Goal: Task Accomplishment & Management: Manage account settings

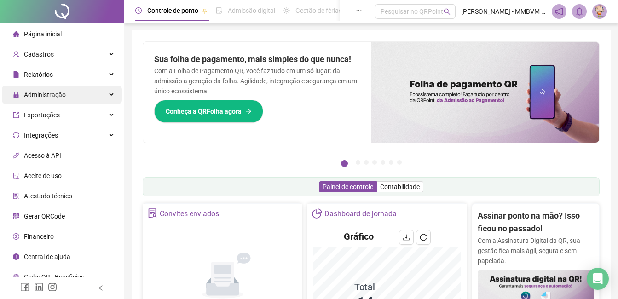
click at [55, 93] on span "Administração" at bounding box center [45, 94] width 42 height 7
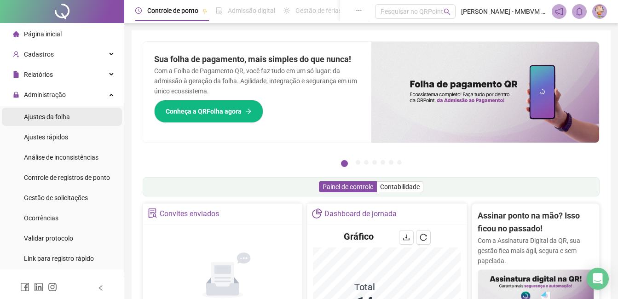
click at [52, 117] on span "Ajustes da folha" at bounding box center [47, 116] width 46 height 7
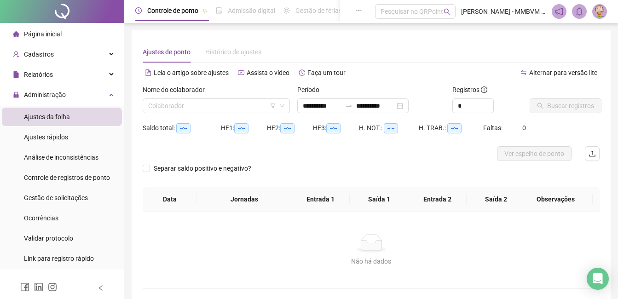
type input "**********"
click at [179, 111] on input "search" at bounding box center [212, 106] width 128 height 14
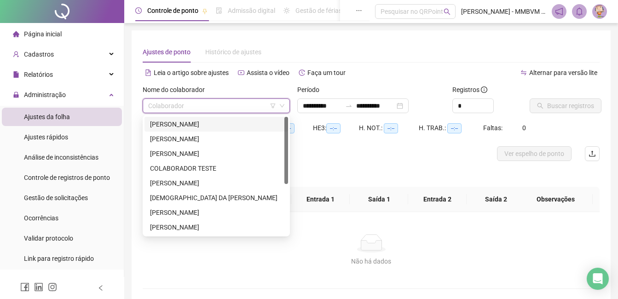
click at [176, 125] on div "[PERSON_NAME]" at bounding box center [216, 124] width 133 height 10
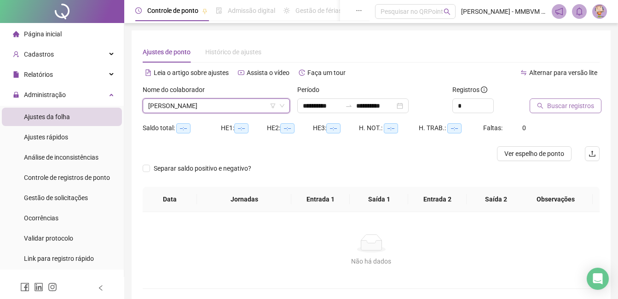
click at [552, 104] on span "Buscar registros" at bounding box center [570, 106] width 47 height 10
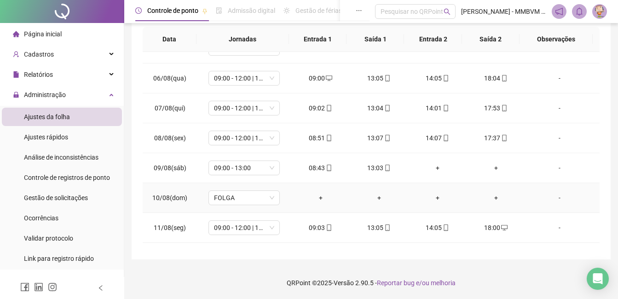
scroll to position [312, 0]
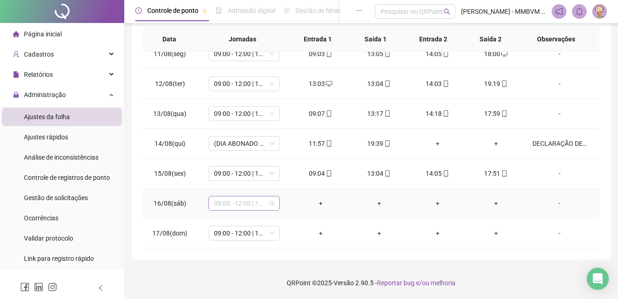
click at [242, 206] on span "09:00 - 12:00 | 13:00 - 18:00" at bounding box center [244, 203] width 60 height 14
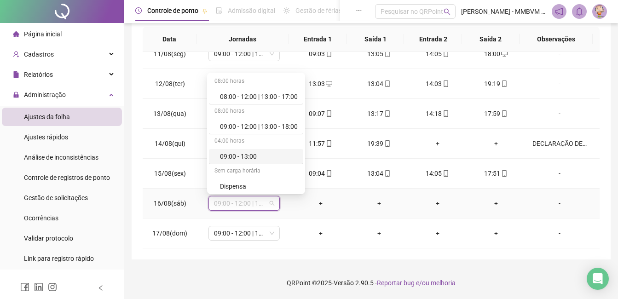
click at [251, 151] on div "09:00 - 13:00" at bounding box center [259, 156] width 78 height 10
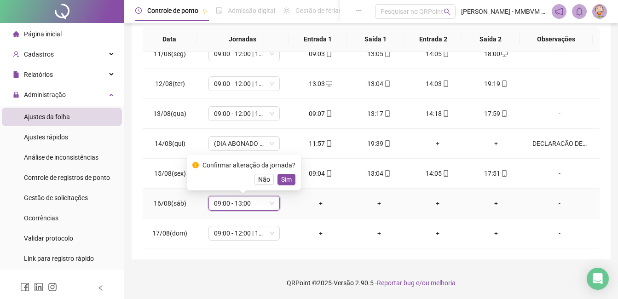
click at [288, 179] on span "Sim" at bounding box center [286, 179] width 11 height 10
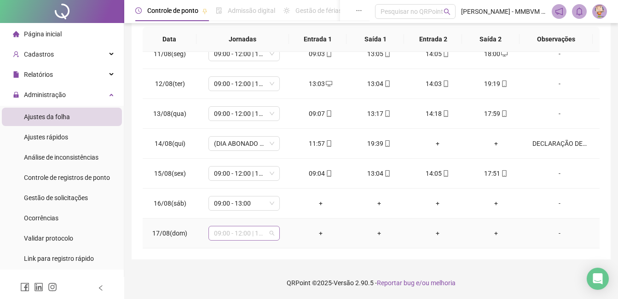
click at [239, 233] on span "09:00 - 12:00 | 13:00 - 18:00" at bounding box center [244, 233] width 60 height 14
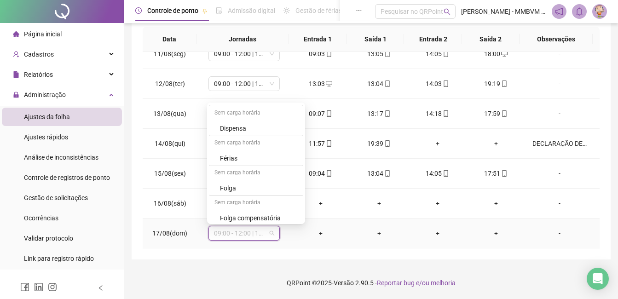
scroll to position [92, 0]
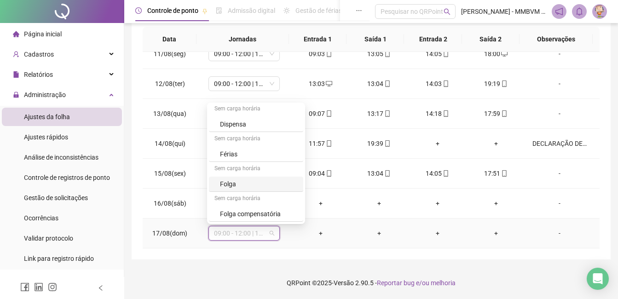
click at [237, 186] on div "Folga" at bounding box center [259, 184] width 78 height 10
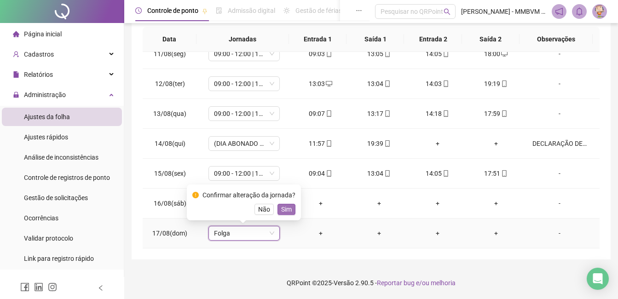
click at [282, 211] on span "Sim" at bounding box center [286, 209] width 11 height 10
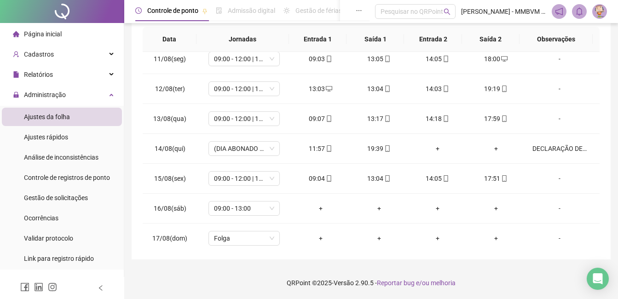
scroll to position [312, 0]
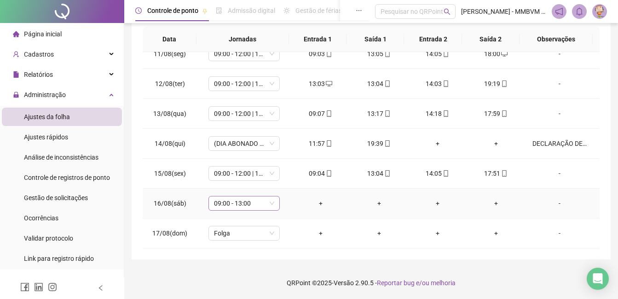
click at [235, 201] on span "09:00 - 13:00" at bounding box center [244, 203] width 60 height 14
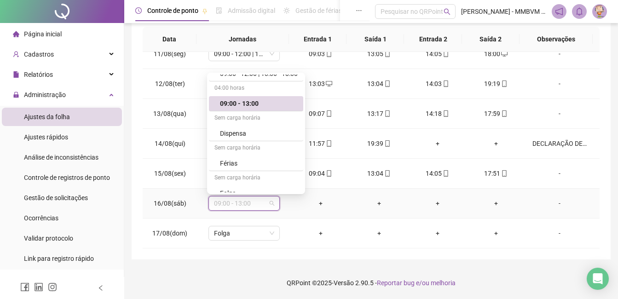
scroll to position [121, 0]
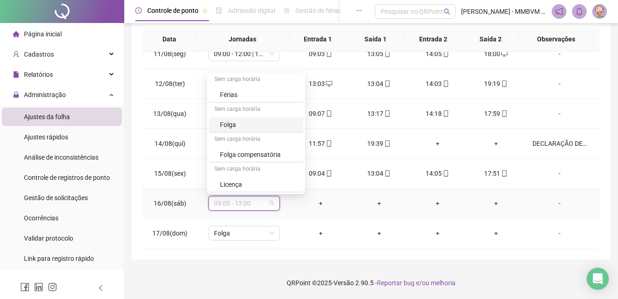
click at [244, 126] on div "Folga" at bounding box center [259, 125] width 78 height 10
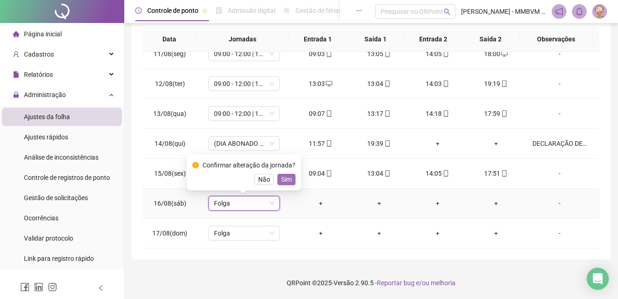
click at [284, 182] on span "Sim" at bounding box center [286, 179] width 11 height 10
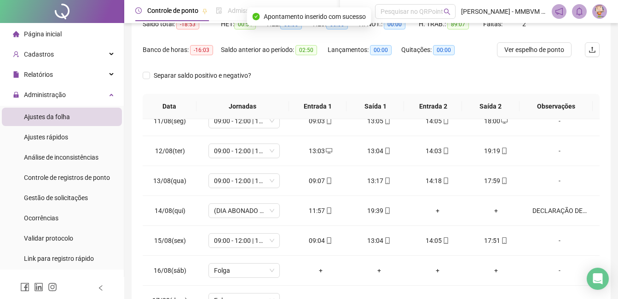
scroll to position [0, 0]
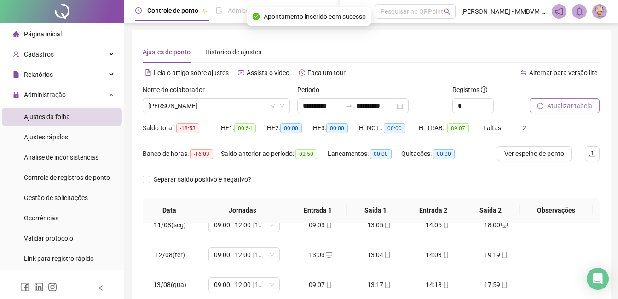
click at [579, 106] on span "Atualizar tabela" at bounding box center [569, 106] width 45 height 10
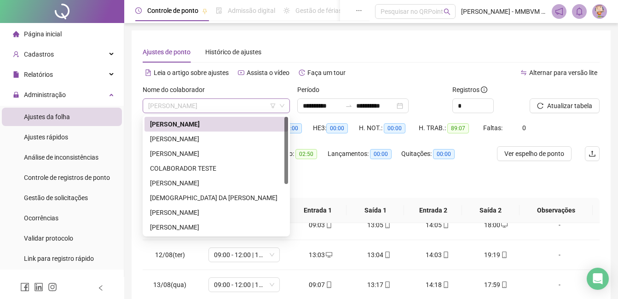
click at [257, 110] on span "ADELSON PAULO DOS SANTOS" at bounding box center [216, 106] width 136 height 14
click at [203, 135] on div "ANA CLARA DO NASCIMENTO ROCHA" at bounding box center [216, 139] width 133 height 10
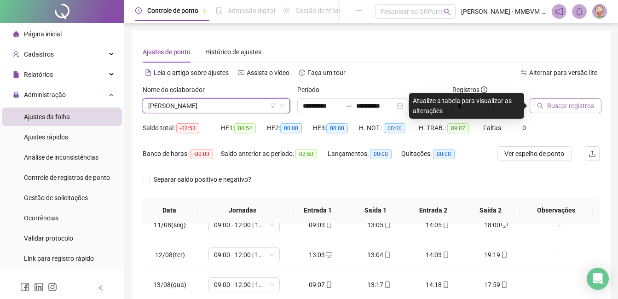
click at [545, 106] on button "Buscar registros" at bounding box center [566, 105] width 72 height 15
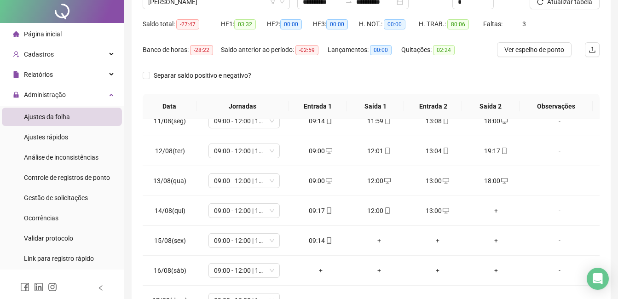
scroll to position [171, 0]
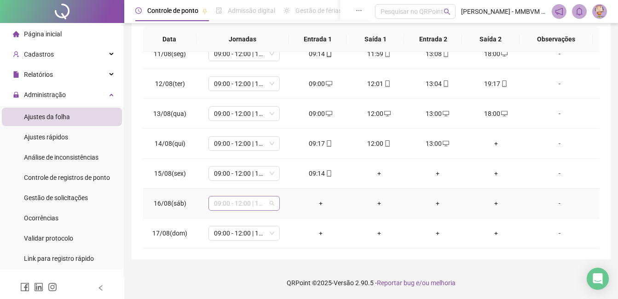
click at [259, 203] on span "09:00 - 12:00 | 13:00 - 18:00" at bounding box center [244, 203] width 60 height 14
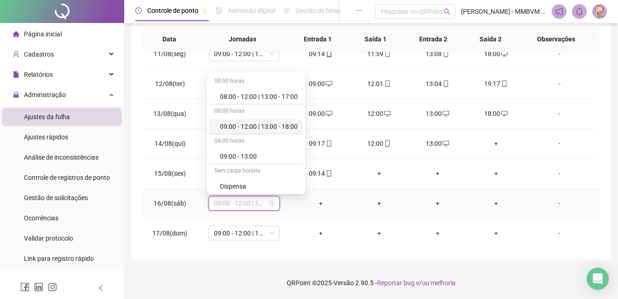
scroll to position [92, 0]
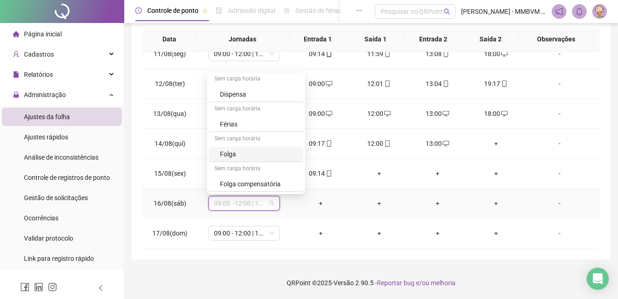
click at [231, 159] on div "Folga" at bounding box center [259, 154] width 78 height 10
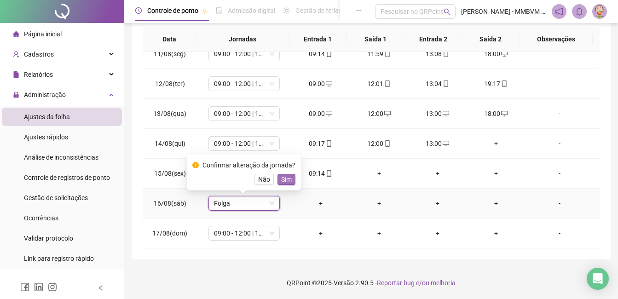
click at [289, 179] on span "Sim" at bounding box center [286, 179] width 11 height 10
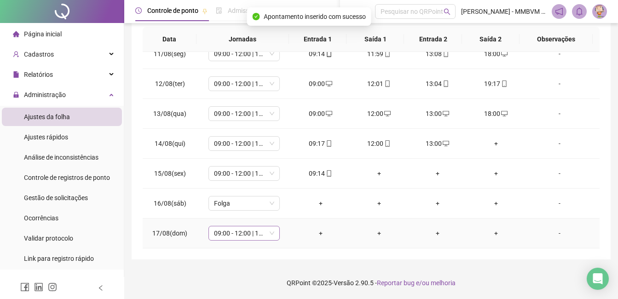
click at [247, 235] on span "09:00 - 12:00 | 13:00 - 18:00" at bounding box center [244, 233] width 60 height 14
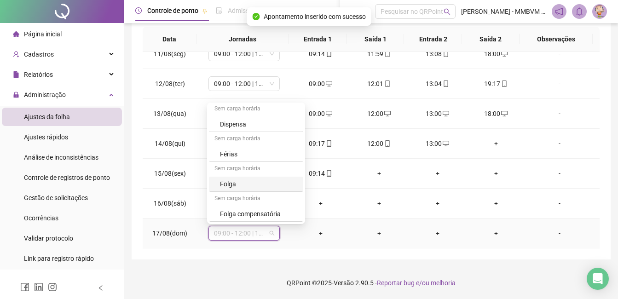
click at [248, 184] on div "Folga" at bounding box center [259, 184] width 78 height 10
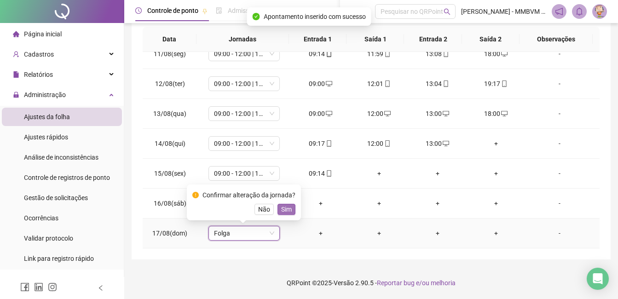
click at [287, 205] on span "Sim" at bounding box center [286, 209] width 11 height 10
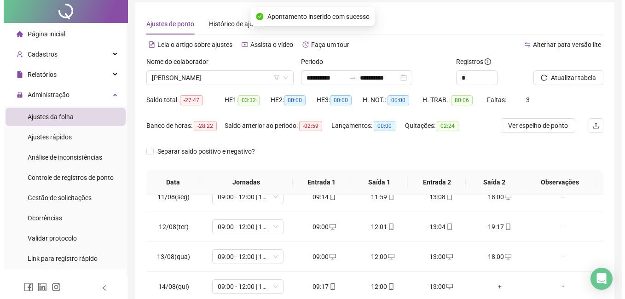
scroll to position [0, 0]
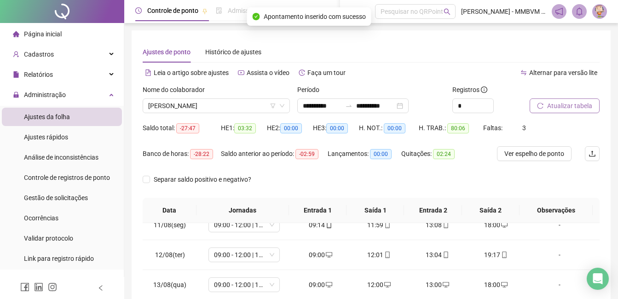
click at [555, 106] on span "Atualizar tabela" at bounding box center [569, 106] width 45 height 10
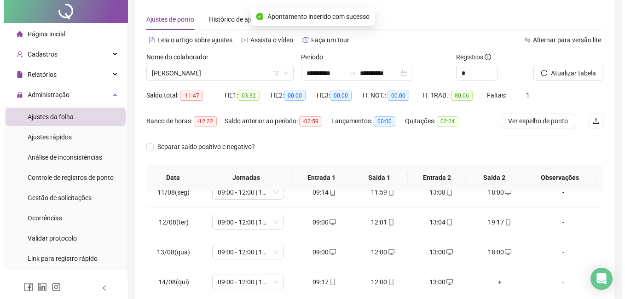
scroll to position [171, 0]
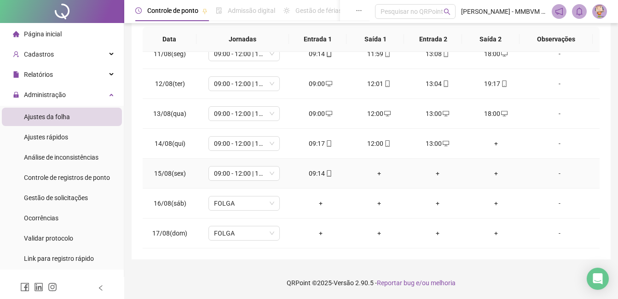
click at [375, 173] on div "+" at bounding box center [379, 173] width 44 height 10
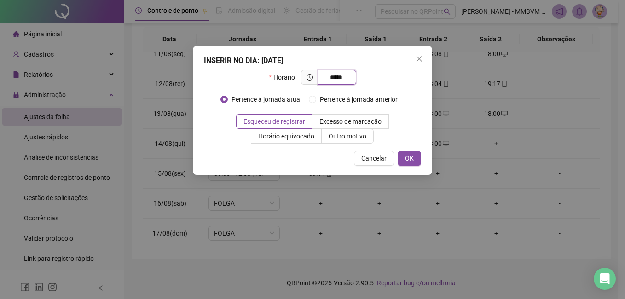
type input "*****"
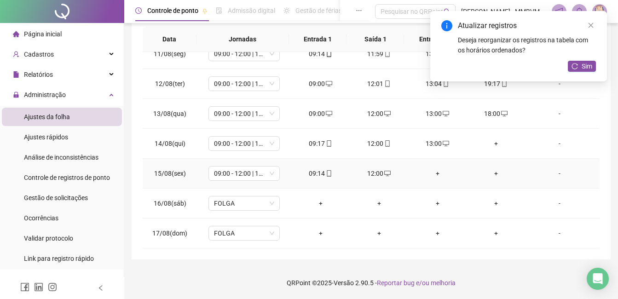
click at [436, 174] on div "+" at bounding box center [437, 173] width 44 height 10
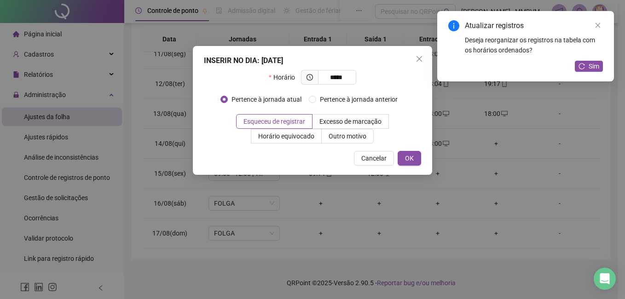
type input "*****"
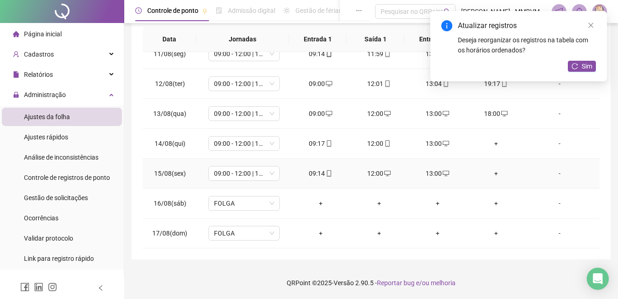
click at [493, 175] on div "+" at bounding box center [496, 173] width 44 height 10
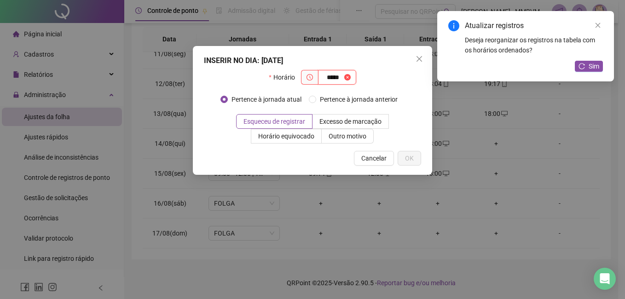
type input "*****"
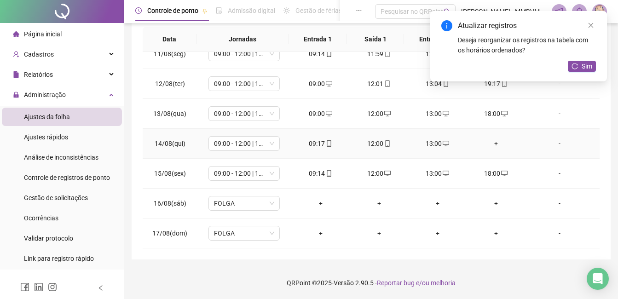
click at [494, 148] on div "+" at bounding box center [496, 143] width 44 height 10
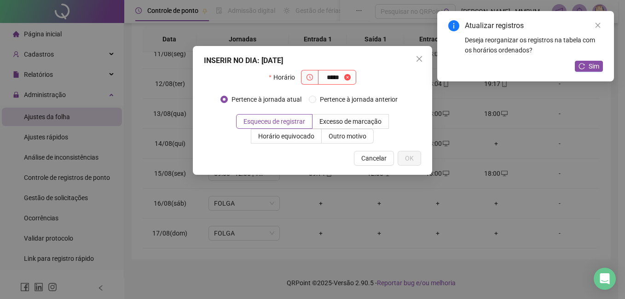
type input "*****"
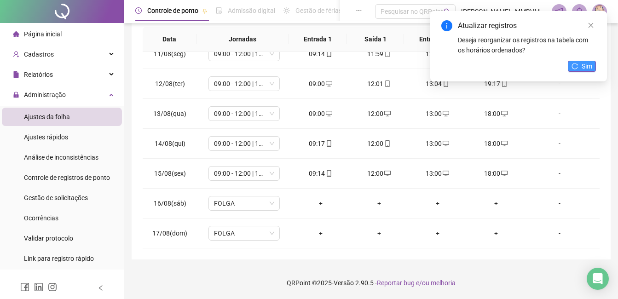
click at [588, 69] on span "Sim" at bounding box center [587, 66] width 11 height 10
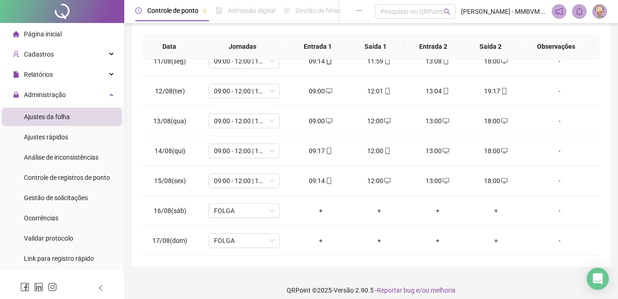
scroll to position [0, 0]
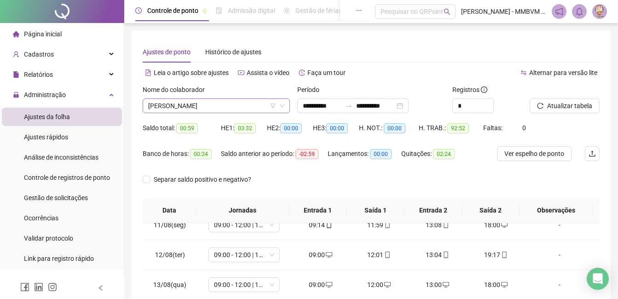
click at [256, 107] on span "ANA CLARA DO NASCIMENTO ROCHA" at bounding box center [216, 106] width 136 height 14
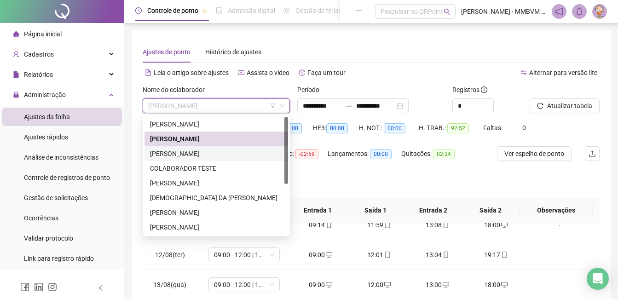
click at [181, 153] on div "BRENDA BARBOSA" at bounding box center [216, 154] width 133 height 10
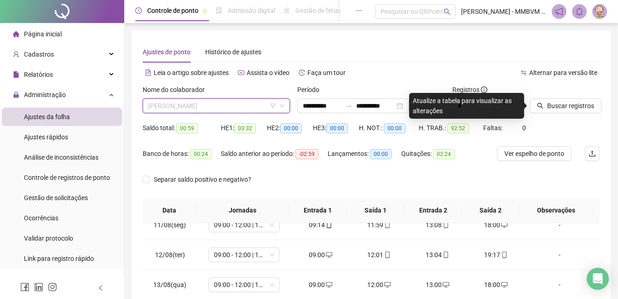
click at [226, 108] on span "BRENDA BARBOSA" at bounding box center [216, 106] width 136 height 14
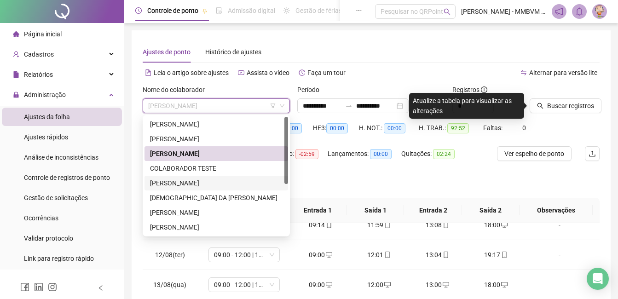
click at [200, 181] on div "DAFNE DE ANDRADE CORREA" at bounding box center [216, 183] width 133 height 10
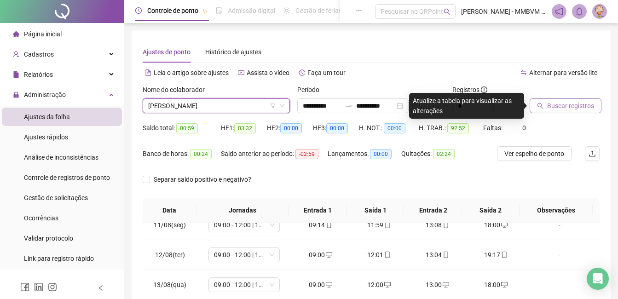
click at [548, 108] on span "Buscar registros" at bounding box center [570, 106] width 47 height 10
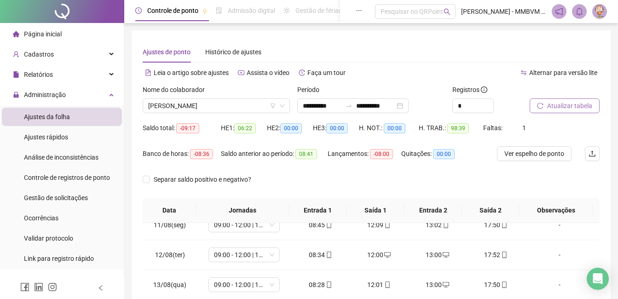
scroll to position [171, 0]
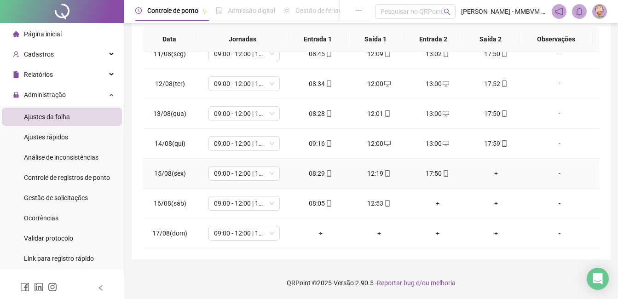
click at [486, 172] on div "+" at bounding box center [496, 173] width 44 height 10
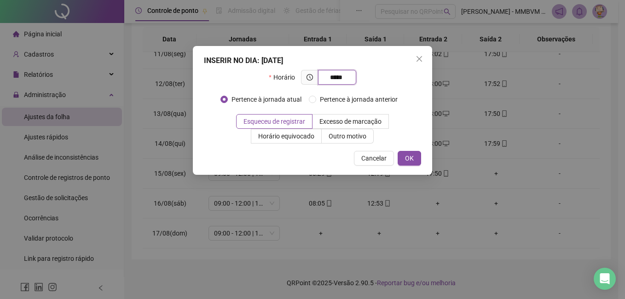
type input "*****"
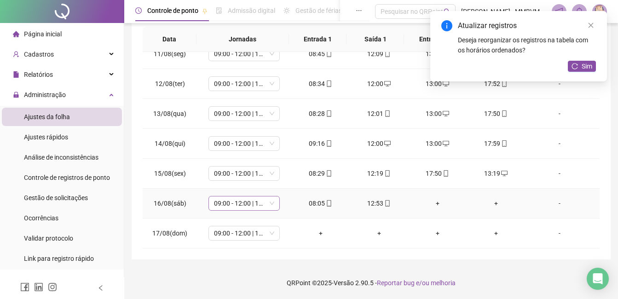
click at [264, 204] on span "09:00 - 12:00 | 13:00 - 18:00" at bounding box center [244, 203] width 60 height 14
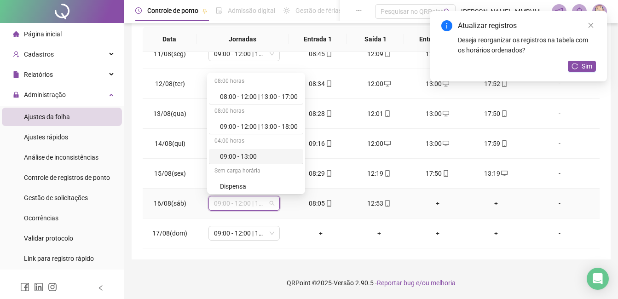
click at [260, 156] on div "09:00 - 13:00" at bounding box center [259, 156] width 78 height 10
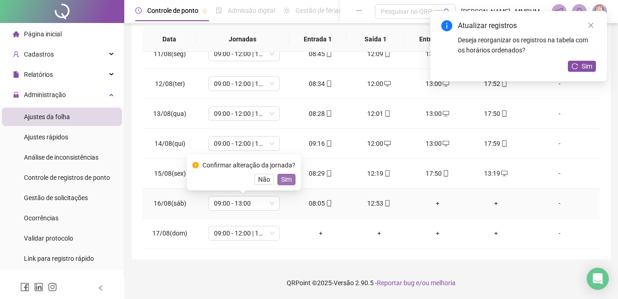
click at [285, 179] on span "Sim" at bounding box center [286, 179] width 11 height 10
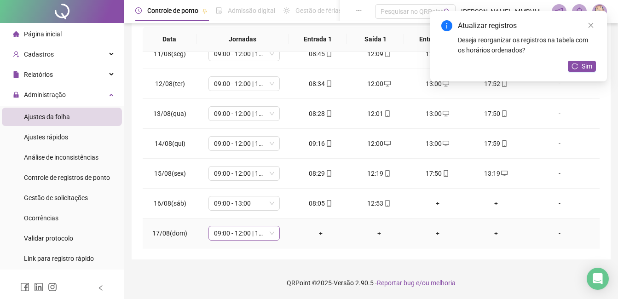
click at [258, 238] on span "09:00 - 12:00 | 13:00 - 18:00" at bounding box center [244, 233] width 60 height 14
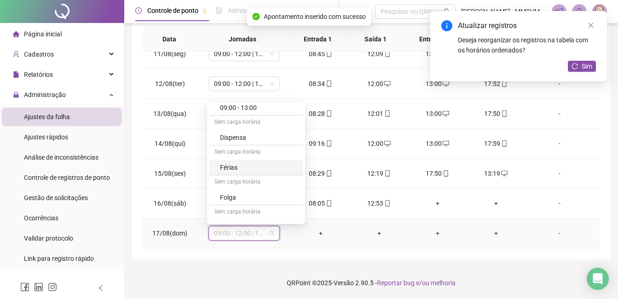
scroll to position [92, 0]
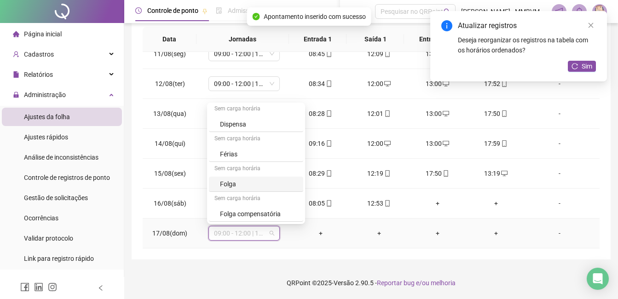
click at [246, 187] on div "Folga" at bounding box center [259, 184] width 78 height 10
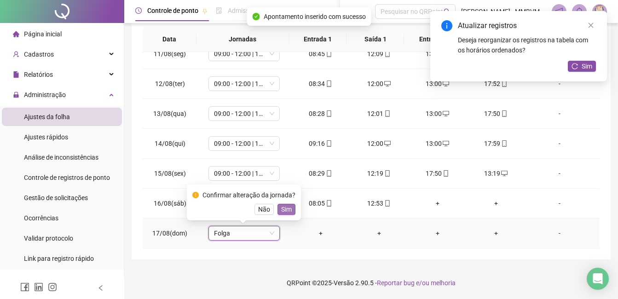
click at [286, 208] on span "Sim" at bounding box center [286, 209] width 11 height 10
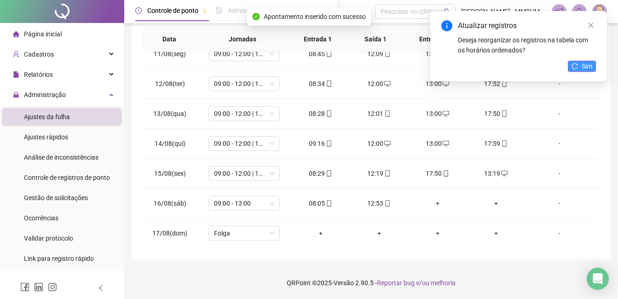
click at [589, 64] on span "Sim" at bounding box center [587, 66] width 11 height 10
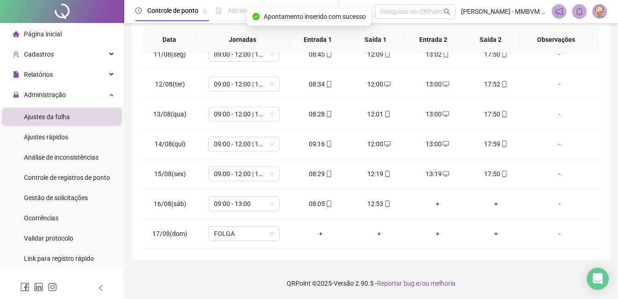
scroll to position [0, 0]
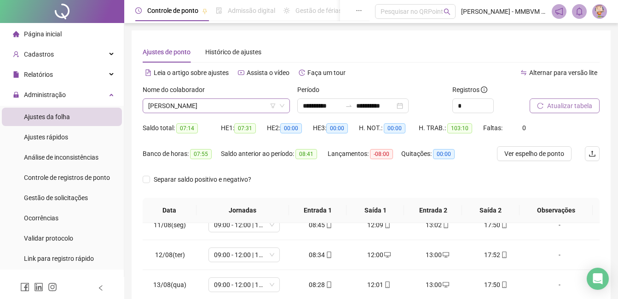
click at [242, 109] on span "DAFNE DE ANDRADE CORREA" at bounding box center [216, 106] width 136 height 14
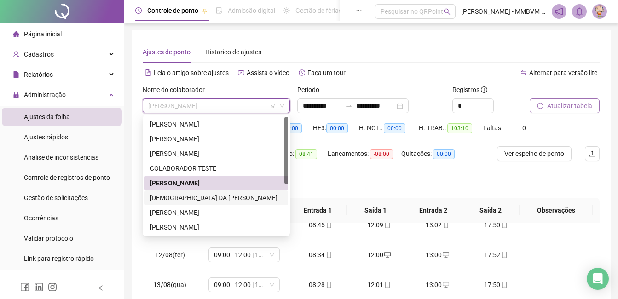
click at [202, 197] on div "DEISEMAR DA CONCEICAO RODRIGUES" at bounding box center [216, 198] width 133 height 10
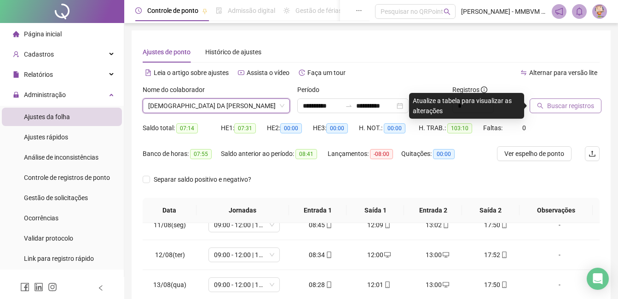
click at [545, 104] on button "Buscar registros" at bounding box center [566, 105] width 72 height 15
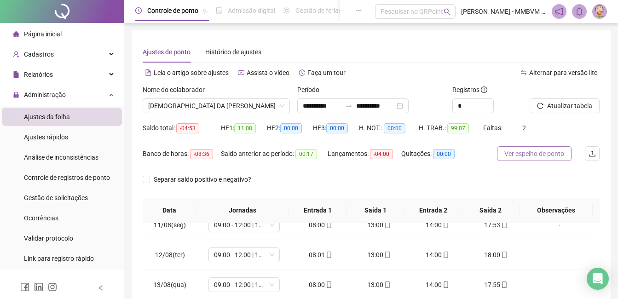
scroll to position [171, 0]
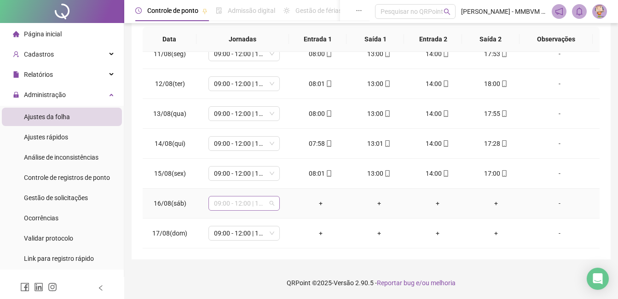
click at [252, 202] on span "09:00 - 12:00 | 13:00 - 18:00" at bounding box center [244, 203] width 60 height 14
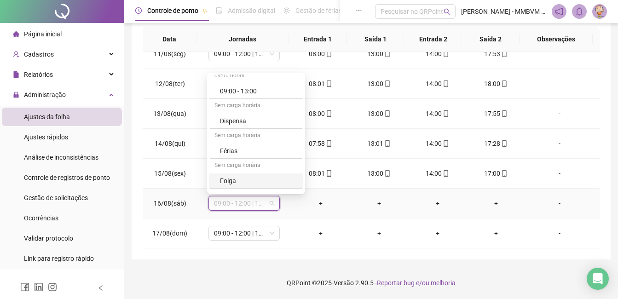
scroll to position [121, 0]
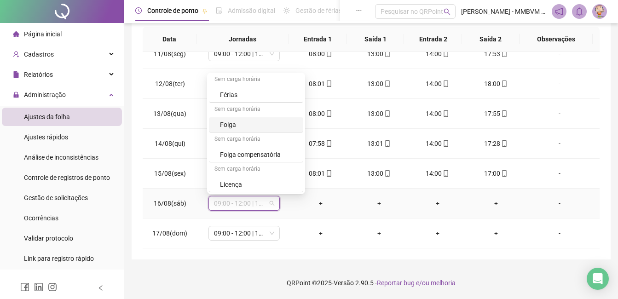
click at [228, 119] on div "Folga" at bounding box center [256, 124] width 94 height 15
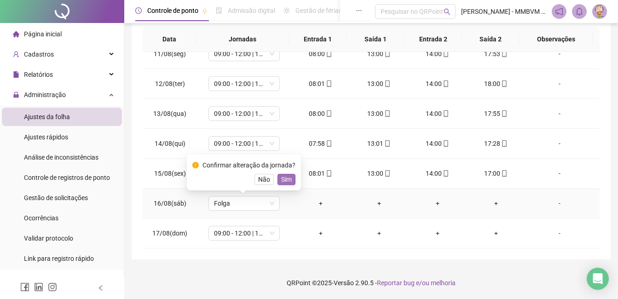
click at [285, 179] on span "Sim" at bounding box center [286, 179] width 11 height 10
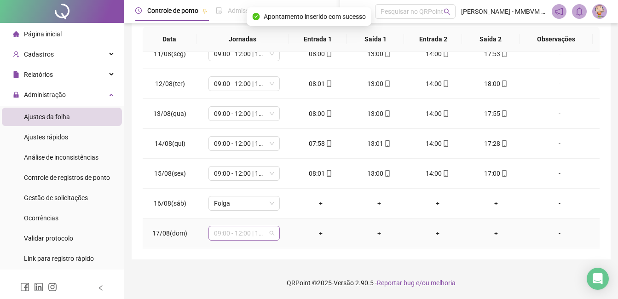
click at [230, 238] on span "09:00 - 12:00 | 13:00 - 18:00" at bounding box center [244, 233] width 60 height 14
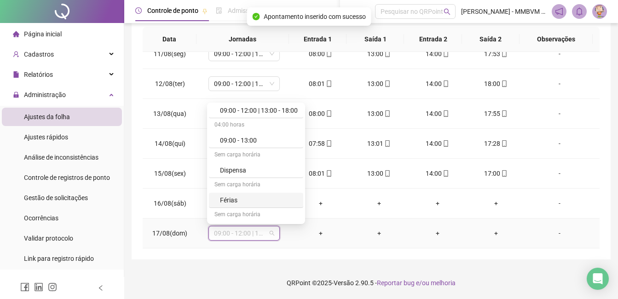
scroll to position [92, 0]
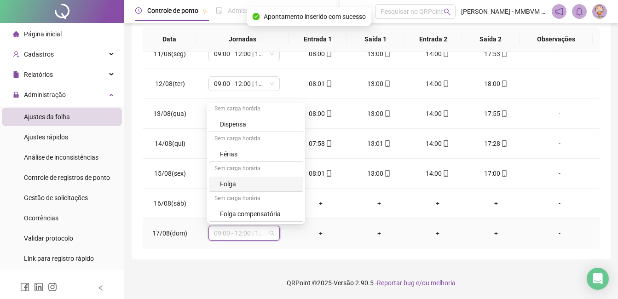
click at [235, 189] on div "Folga" at bounding box center [256, 184] width 94 height 15
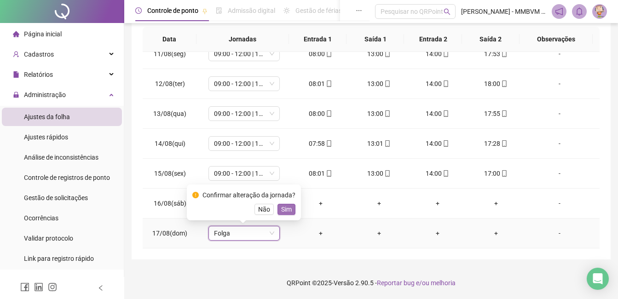
click at [281, 208] on span "Sim" at bounding box center [286, 209] width 11 height 10
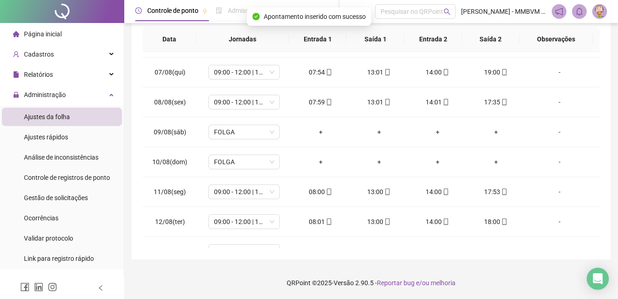
scroll to position [0, 0]
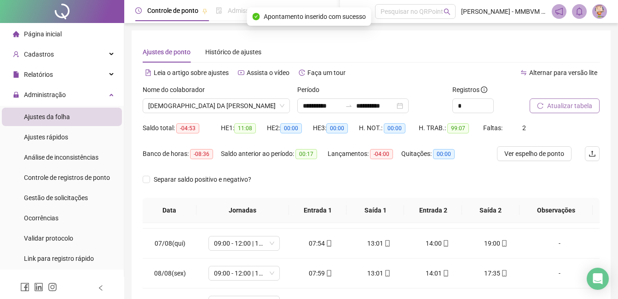
click at [582, 107] on span "Atualizar tabela" at bounding box center [569, 106] width 45 height 10
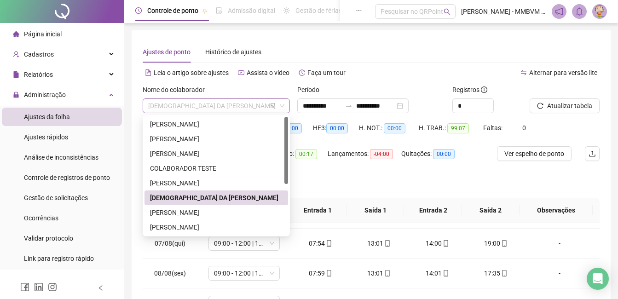
click at [263, 103] on span "DEISEMAR DA CONCEICAO RODRIGUES" at bounding box center [216, 106] width 136 height 14
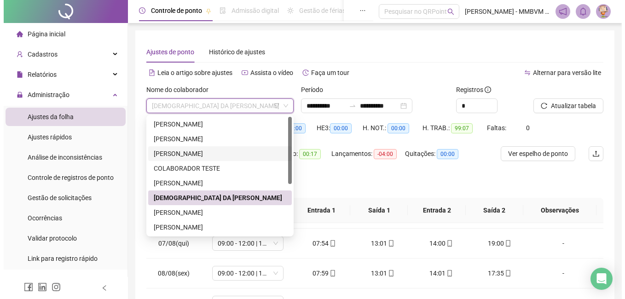
scroll to position [46, 0]
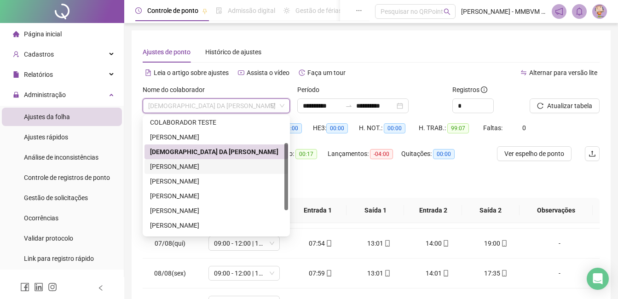
click at [196, 167] on div "GABRIEL BRAGA DOS SANTOS" at bounding box center [216, 166] width 133 height 10
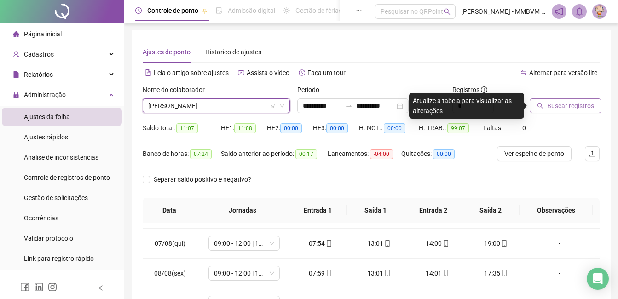
click at [565, 103] on span "Buscar registros" at bounding box center [570, 106] width 47 height 10
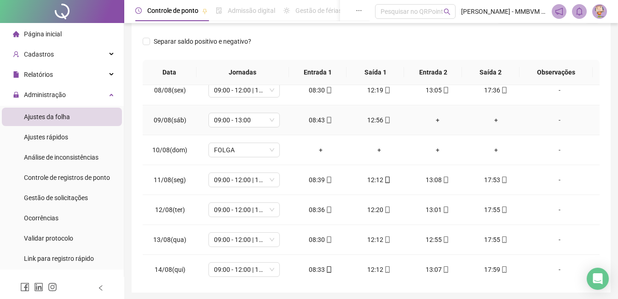
scroll to position [312, 0]
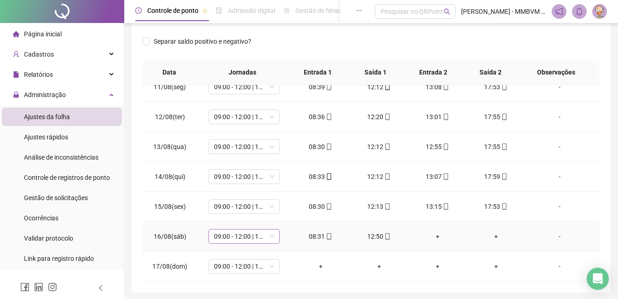
click at [265, 231] on span "09:00 - 12:00 | 13:00 - 18:00" at bounding box center [244, 237] width 60 height 14
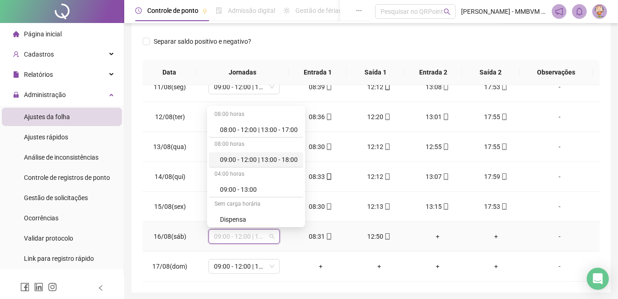
click at [281, 158] on div "09:00 - 12:00 | 13:00 - 18:00" at bounding box center [259, 160] width 78 height 10
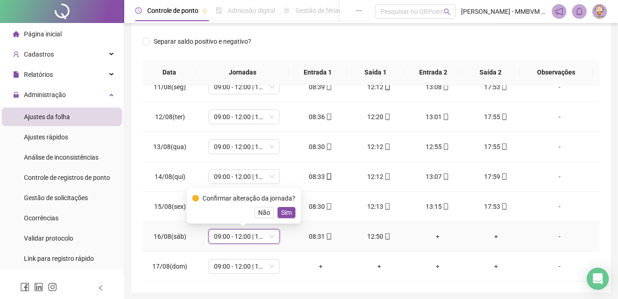
drag, startPoint x: 261, startPoint y: 213, endPoint x: 250, endPoint y: 236, distance: 26.4
click at [261, 213] on span "Não" at bounding box center [264, 213] width 12 height 10
click at [250, 236] on span "09:00 - 12:00 | 13:00 - 18:00" at bounding box center [244, 237] width 60 height 14
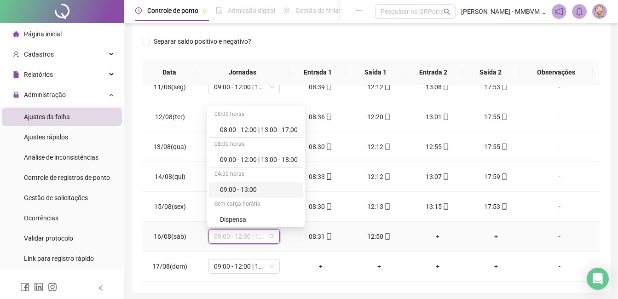
click at [265, 190] on div "09:00 - 13:00" at bounding box center [259, 189] width 78 height 10
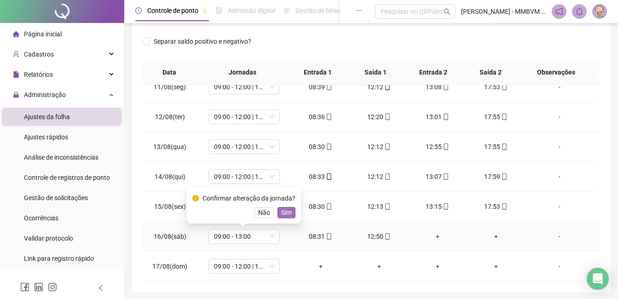
drag, startPoint x: 286, startPoint y: 208, endPoint x: 257, endPoint y: 255, distance: 55.8
click at [286, 208] on span "Sim" at bounding box center [286, 213] width 11 height 10
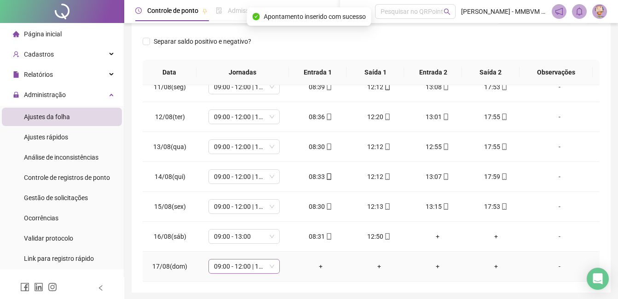
click at [256, 271] on span "09:00 - 12:00 | 13:00 - 18:00" at bounding box center [244, 266] width 60 height 14
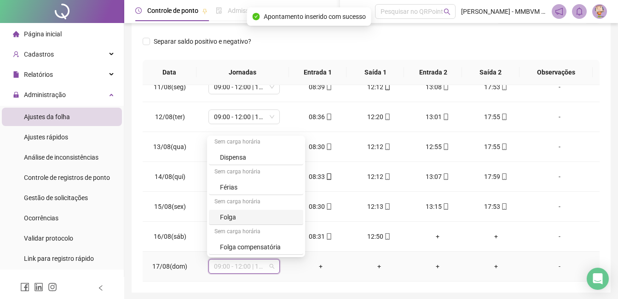
scroll to position [121, 0]
click at [243, 188] on div "Folga" at bounding box center [259, 188] width 78 height 10
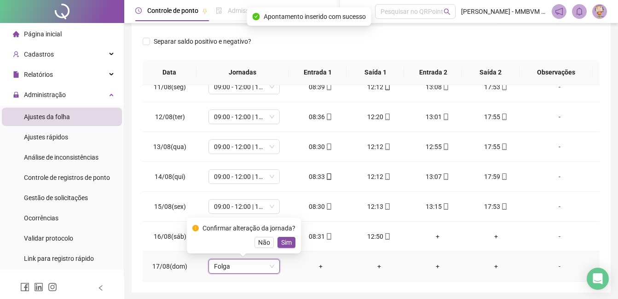
click at [294, 245] on div "Confirmar alteração da jornada? Não Sim" at bounding box center [244, 236] width 114 height 36
click at [287, 242] on span "Sim" at bounding box center [286, 242] width 11 height 10
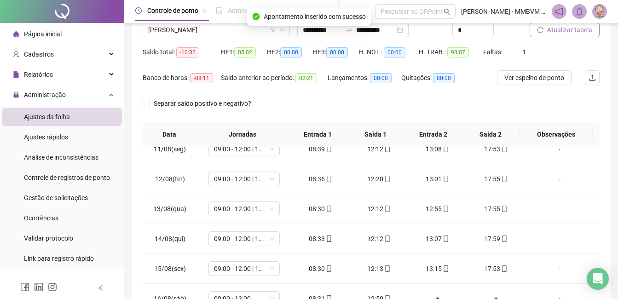
scroll to position [0, 0]
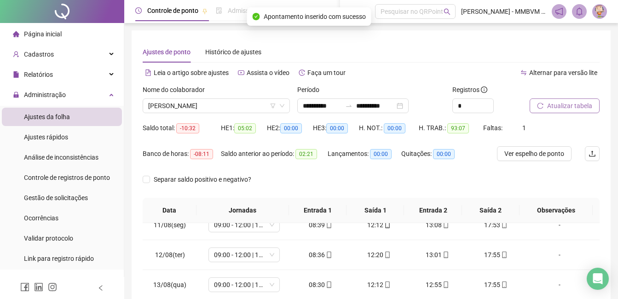
click at [561, 109] on span "Atualizar tabela" at bounding box center [569, 106] width 45 height 10
click at [240, 106] on span "GABRIEL BRAGA DOS SANTOS" at bounding box center [216, 106] width 136 height 14
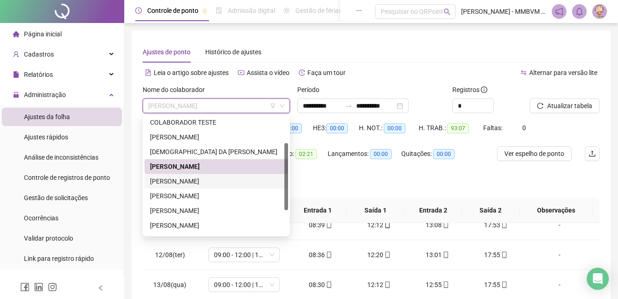
click at [204, 182] on div "JONATHAS FARIA MATHEUS" at bounding box center [216, 181] width 133 height 10
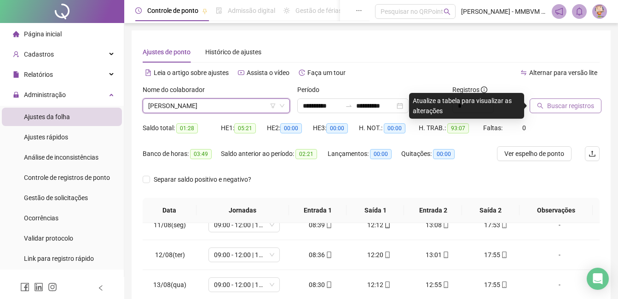
click at [586, 104] on span "Buscar registros" at bounding box center [570, 106] width 47 height 10
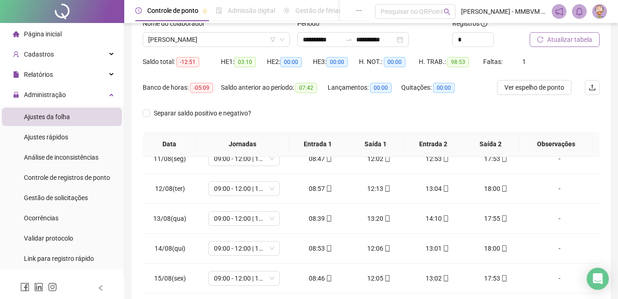
scroll to position [171, 0]
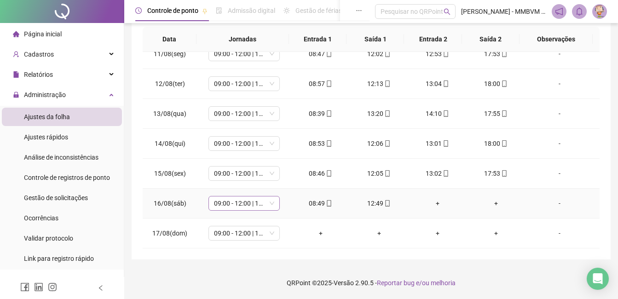
click at [268, 203] on span "09:00 - 12:00 | 13:00 - 18:00" at bounding box center [244, 203] width 60 height 14
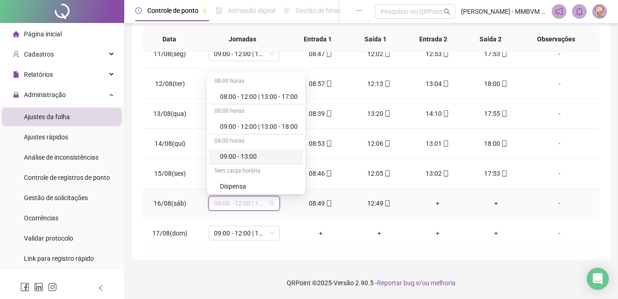
click at [264, 158] on div "09:00 - 13:00" at bounding box center [259, 156] width 78 height 10
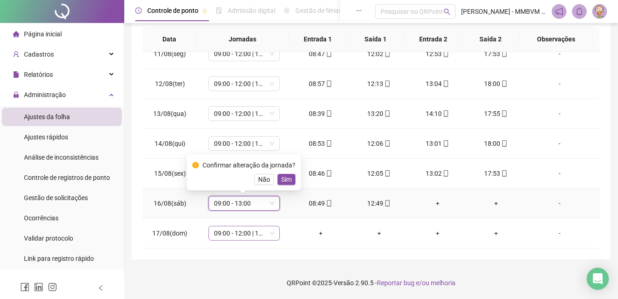
drag, startPoint x: 288, startPoint y: 180, endPoint x: 257, endPoint y: 227, distance: 56.1
click at [288, 180] on span "Sim" at bounding box center [286, 179] width 11 height 10
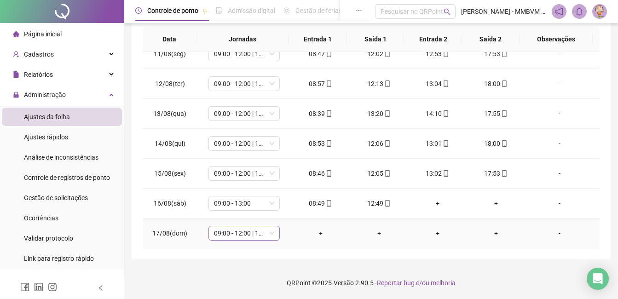
click at [245, 233] on span "09:00 - 12:00 | 13:00 - 18:00" at bounding box center [244, 233] width 60 height 14
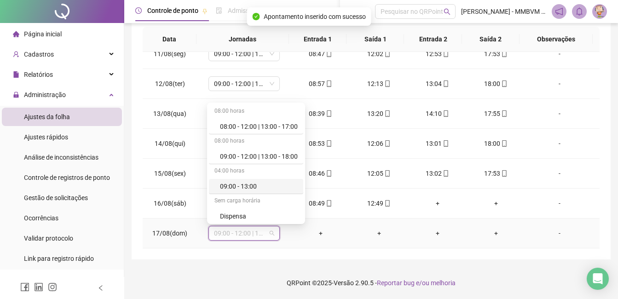
scroll to position [92, 0]
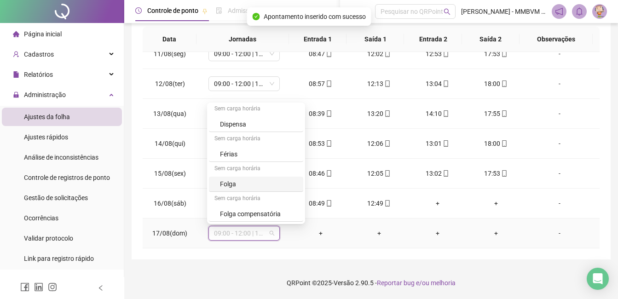
click at [241, 183] on div "Folga" at bounding box center [259, 184] width 78 height 10
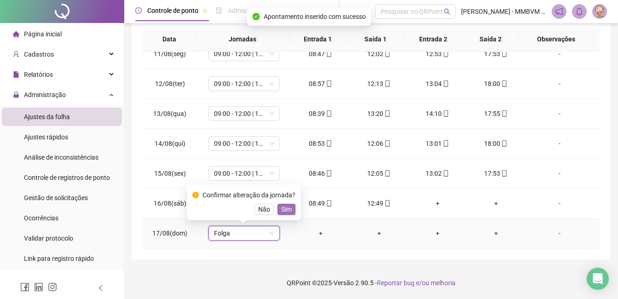
click at [286, 207] on span "Sim" at bounding box center [286, 209] width 11 height 10
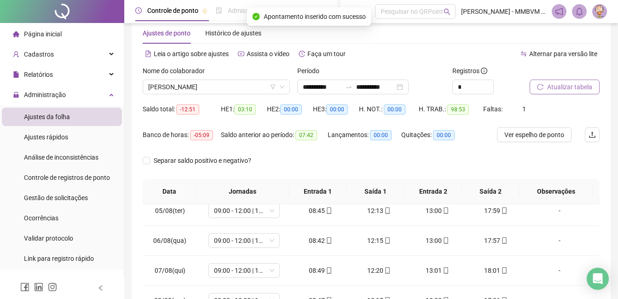
scroll to position [0, 0]
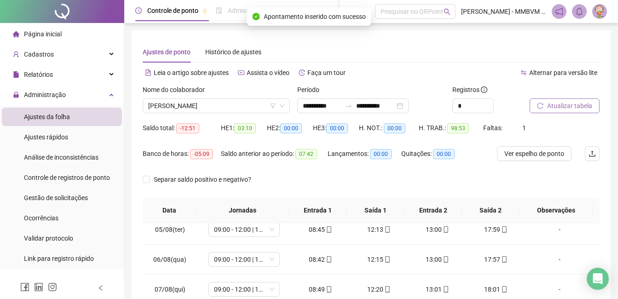
click at [576, 110] on span "Atualizar tabela" at bounding box center [569, 106] width 45 height 10
click at [238, 105] on span "JONATHAS FARIA MATHEUS" at bounding box center [216, 106] width 136 height 14
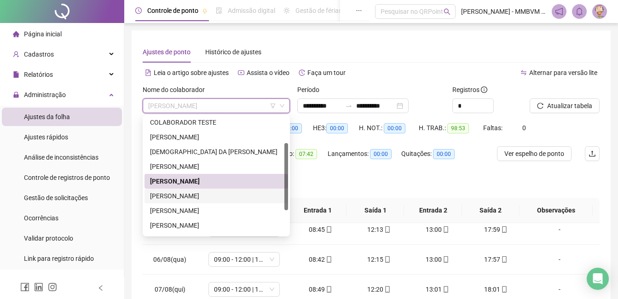
click at [202, 195] on div "KAUAN DE ARAUJO PEREIRA" at bounding box center [216, 196] width 133 height 10
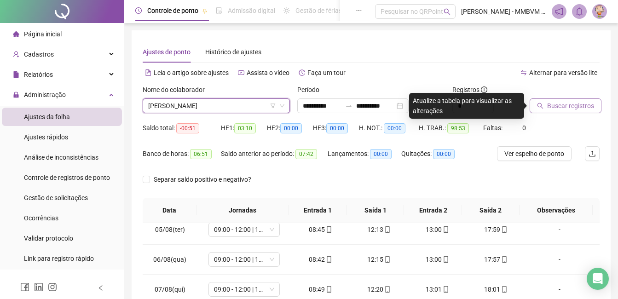
click at [542, 108] on icon "search" at bounding box center [540, 106] width 6 height 6
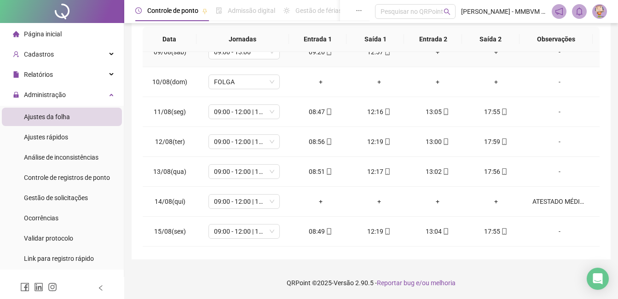
scroll to position [312, 0]
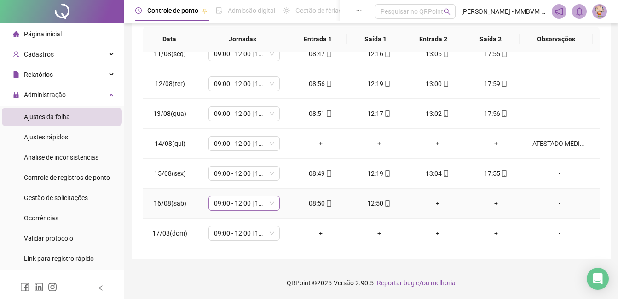
click at [256, 202] on span "09:00 - 12:00 | 13:00 - 18:00" at bounding box center [244, 203] width 60 height 14
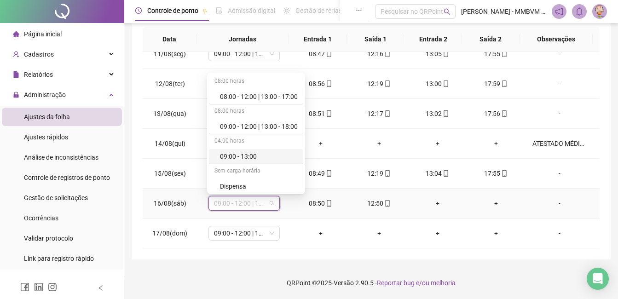
click at [264, 153] on div "09:00 - 13:00" at bounding box center [259, 156] width 78 height 10
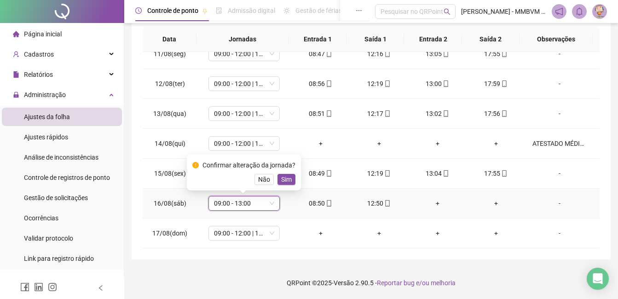
click at [284, 186] on div "Confirmar alteração da jornada? Não Sim" at bounding box center [244, 173] width 114 height 36
click at [286, 181] on span "Sim" at bounding box center [286, 179] width 11 height 10
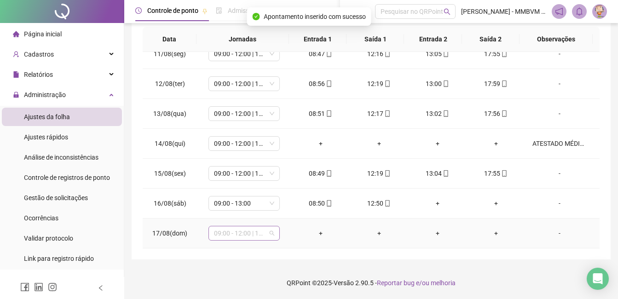
click at [258, 232] on span "09:00 - 12:00 | 13:00 - 18:00" at bounding box center [244, 233] width 60 height 14
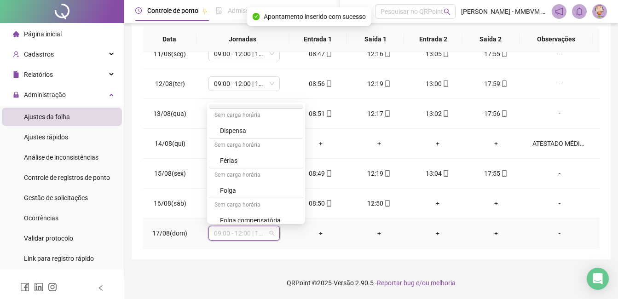
scroll to position [92, 0]
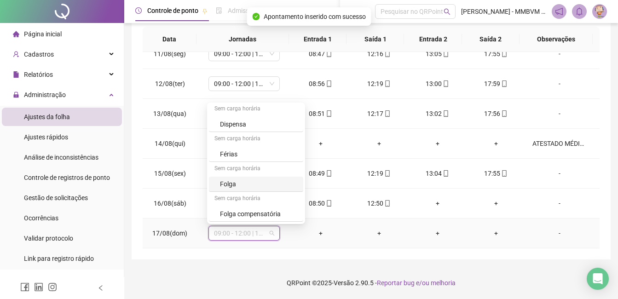
click at [249, 181] on div "Folga" at bounding box center [259, 184] width 78 height 10
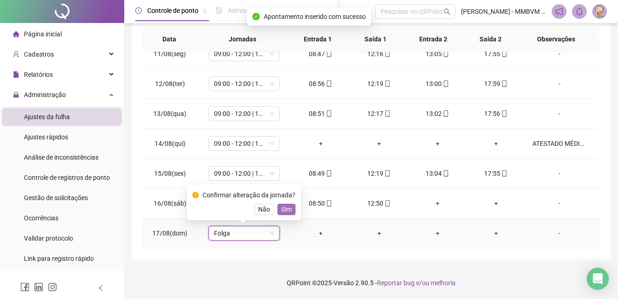
click at [281, 208] on span "Sim" at bounding box center [286, 209] width 11 height 10
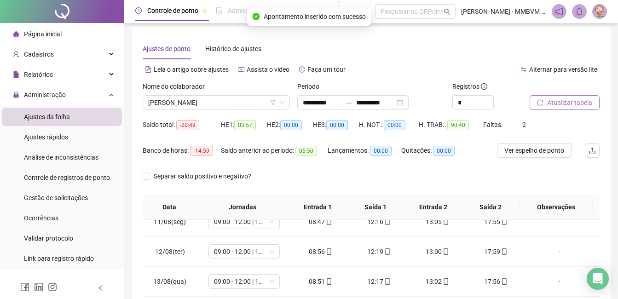
scroll to position [0, 0]
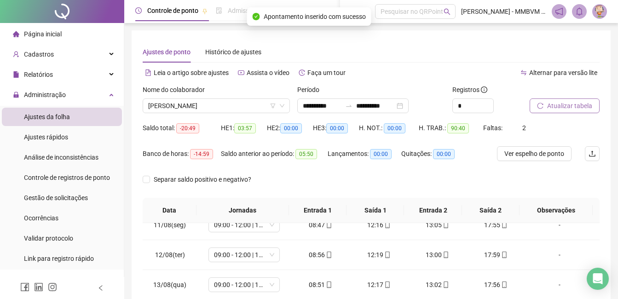
click at [576, 105] on span "Atualizar tabela" at bounding box center [569, 106] width 45 height 10
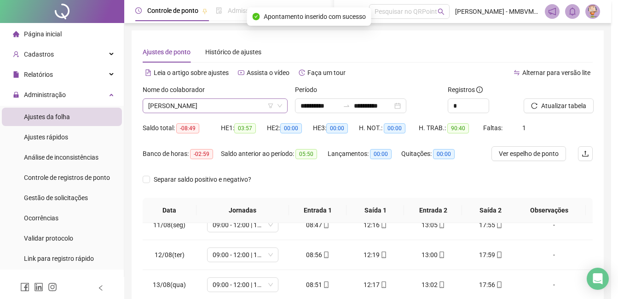
click at [239, 106] on span "KAUAN DE ARAUJO PEREIRA" at bounding box center [215, 106] width 134 height 14
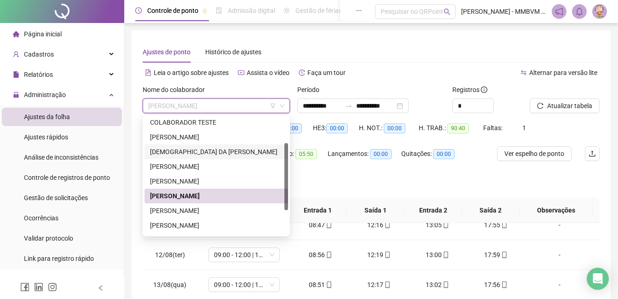
click at [373, 68] on div "Alternar para versão lite" at bounding box center [485, 72] width 229 height 15
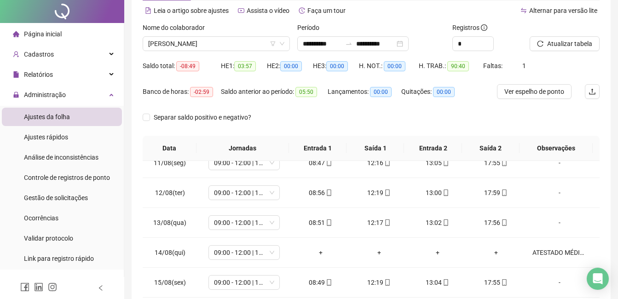
scroll to position [171, 0]
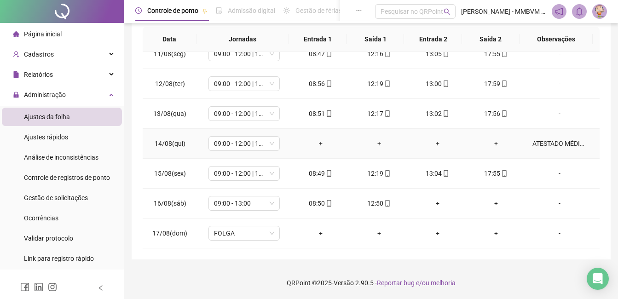
click at [560, 144] on div "ATESTADO MÉDICO" at bounding box center [559, 143] width 54 height 10
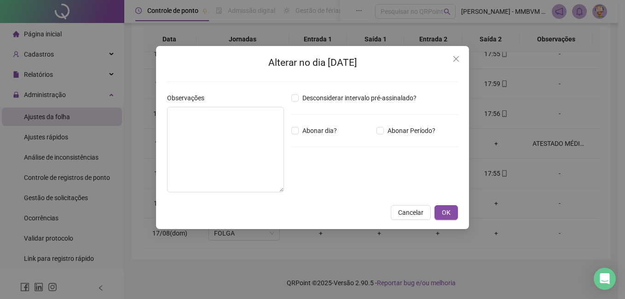
type textarea "**********"
click at [329, 131] on span "Abonar dia?" at bounding box center [320, 131] width 42 height 10
click at [446, 208] on span "OK" at bounding box center [446, 213] width 9 height 10
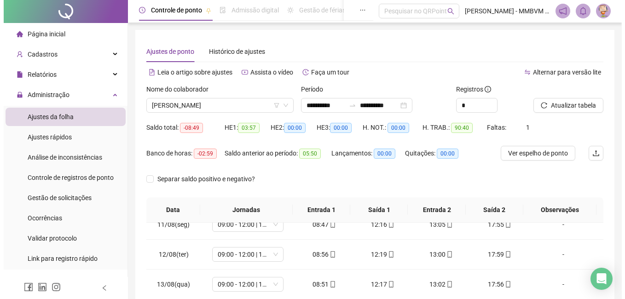
scroll to position [0, 0]
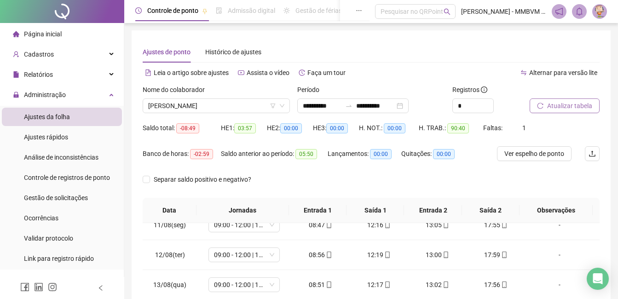
click at [582, 103] on span "Atualizar tabela" at bounding box center [569, 106] width 45 height 10
click at [247, 114] on div "Nome do colaborador KAUAN DE ARAUJO PEREIRA" at bounding box center [216, 103] width 155 height 36
click at [248, 108] on span "KAUAN DE ARAUJO PEREIRA" at bounding box center [216, 106] width 136 height 14
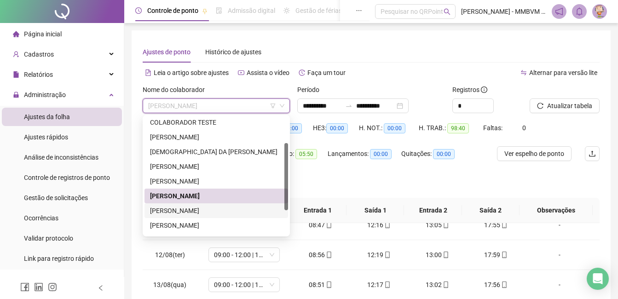
click at [196, 206] on div "MARY EVELYN DA SILVA COSTA" at bounding box center [216, 211] width 133 height 10
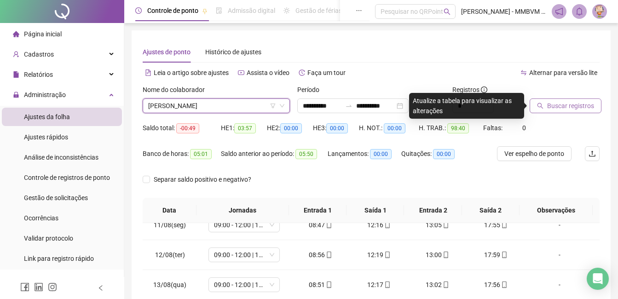
click at [552, 106] on span "Buscar registros" at bounding box center [570, 106] width 47 height 10
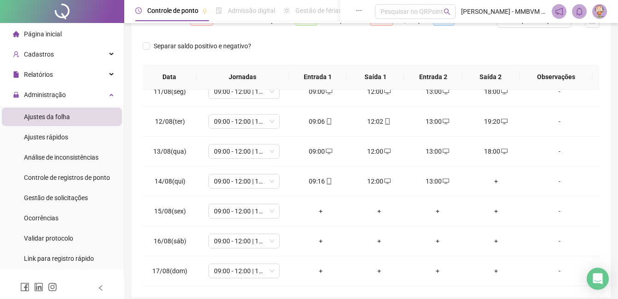
scroll to position [171, 0]
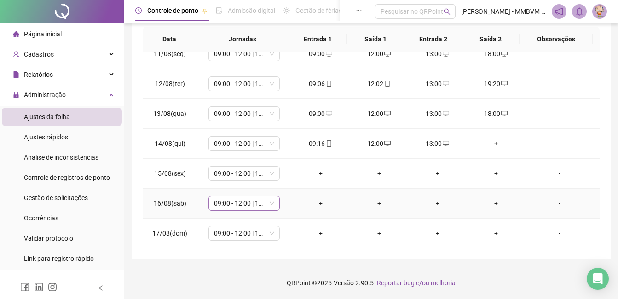
click at [233, 202] on span "09:00 - 12:00 | 13:00 - 18:00" at bounding box center [244, 203] width 60 height 14
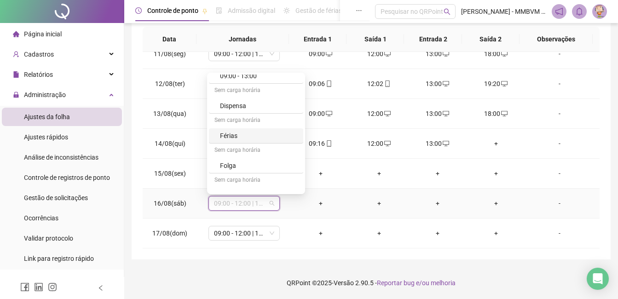
scroll to position [92, 0]
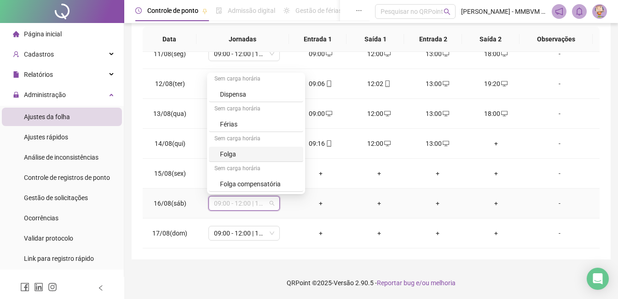
click at [256, 156] on div "Folga" at bounding box center [259, 154] width 78 height 10
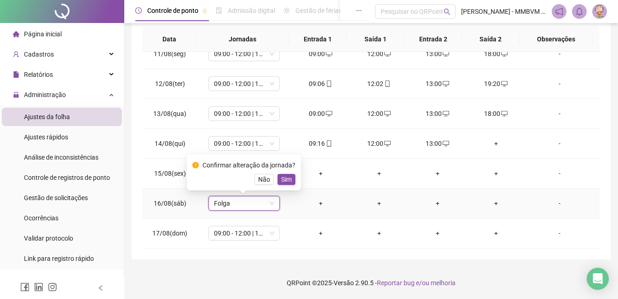
click at [287, 177] on span "Sim" at bounding box center [286, 179] width 11 height 10
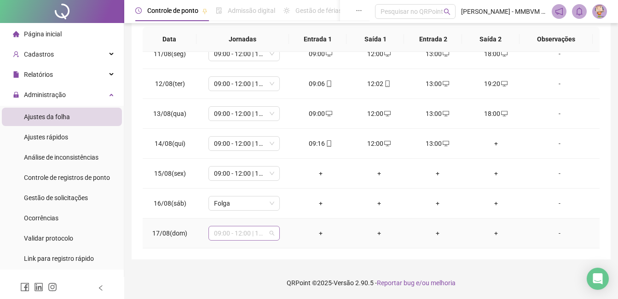
click at [257, 240] on div "09:00 - 12:00 | 13:00 - 18:00" at bounding box center [243, 233] width 71 height 15
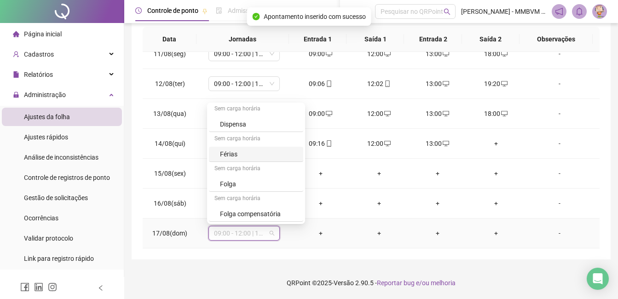
click at [252, 185] on div "Folga" at bounding box center [259, 184] width 78 height 10
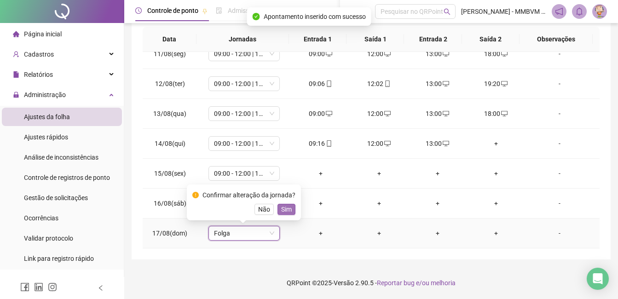
click at [282, 210] on span "Sim" at bounding box center [286, 209] width 11 height 10
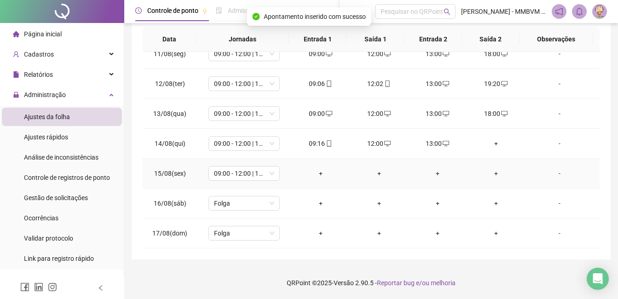
click at [318, 169] on div "+" at bounding box center [321, 173] width 44 height 10
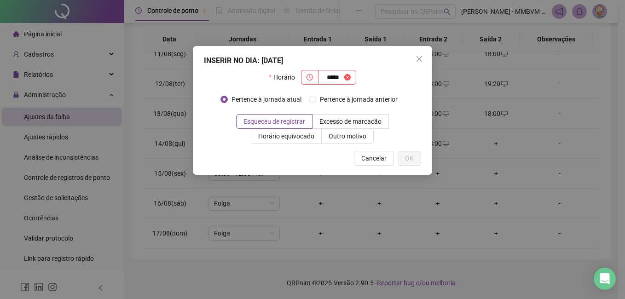
type input "*****"
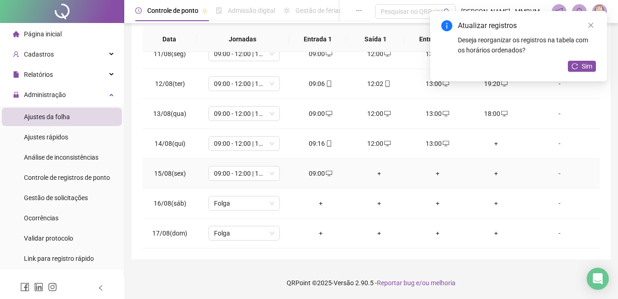
click at [376, 172] on div "+" at bounding box center [379, 173] width 44 height 10
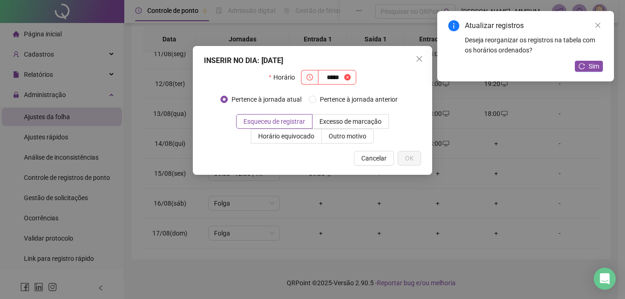
type input "*****"
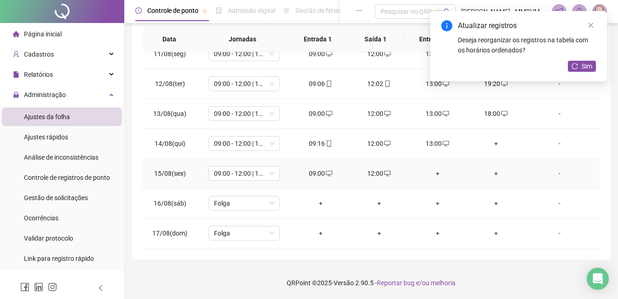
click at [428, 172] on div "+" at bounding box center [437, 173] width 44 height 10
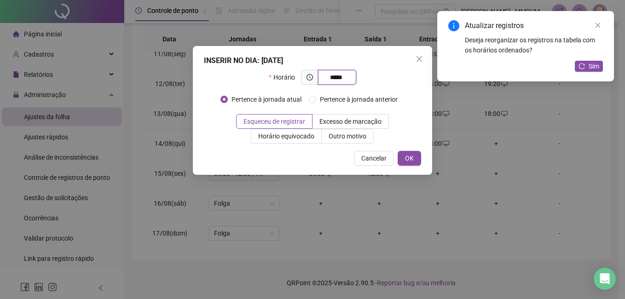
type input "*****"
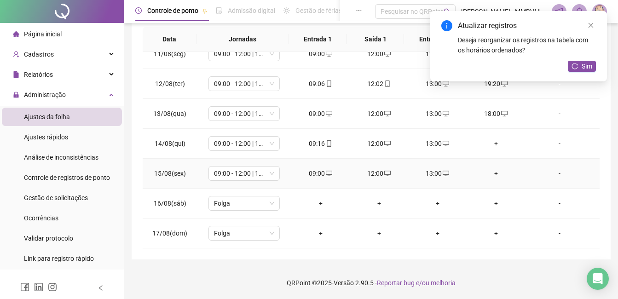
click at [496, 171] on div "+" at bounding box center [496, 173] width 44 height 10
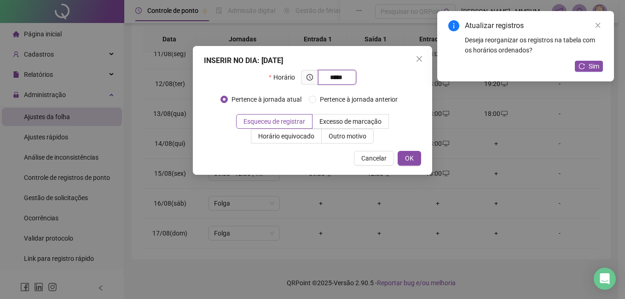
type input "*****"
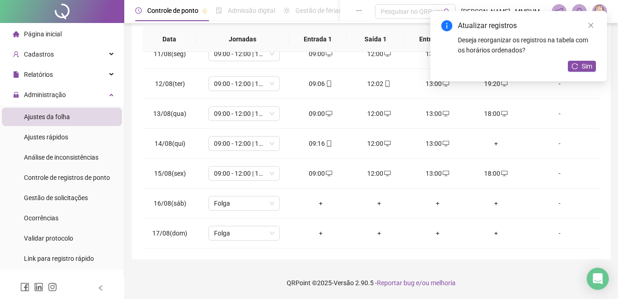
click at [589, 59] on div "Atualizar registros Deseja reorganizar os registros na tabela com os horários o…" at bounding box center [518, 46] width 177 height 70
click at [587, 66] on span "Sim" at bounding box center [587, 66] width 11 height 10
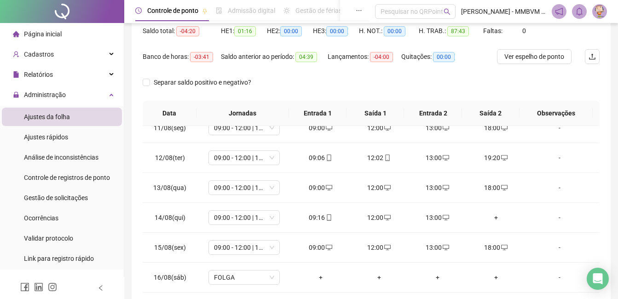
scroll to position [33, 0]
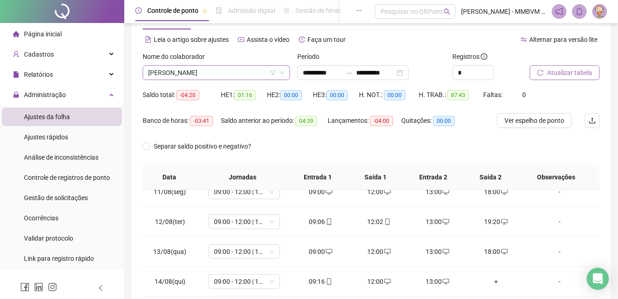
click at [256, 74] on span "MARY EVELYN DA SILVA COSTA" at bounding box center [216, 73] width 136 height 14
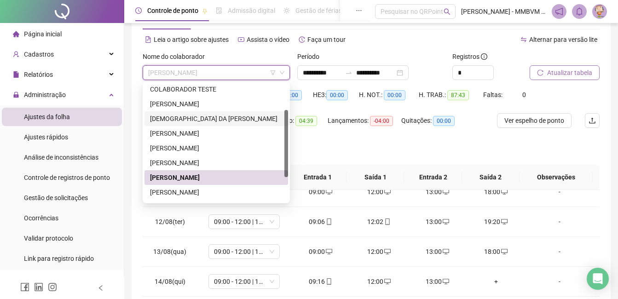
scroll to position [0, 0]
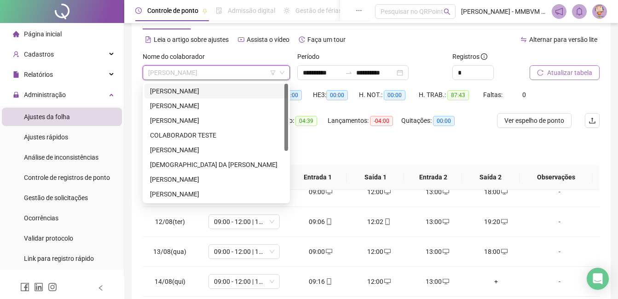
click at [232, 87] on div "ADELSON PAULO DOS SANTOS" at bounding box center [216, 91] width 133 height 10
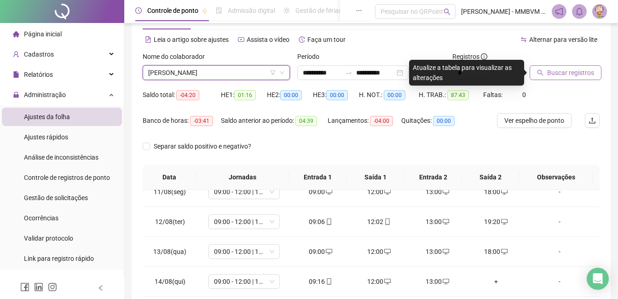
click at [554, 72] on span "Buscar registros" at bounding box center [570, 73] width 47 height 10
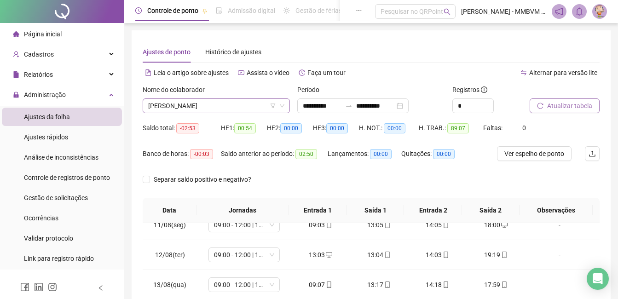
click at [244, 104] on span "ADELSON PAULO DOS SANTOS" at bounding box center [216, 106] width 136 height 14
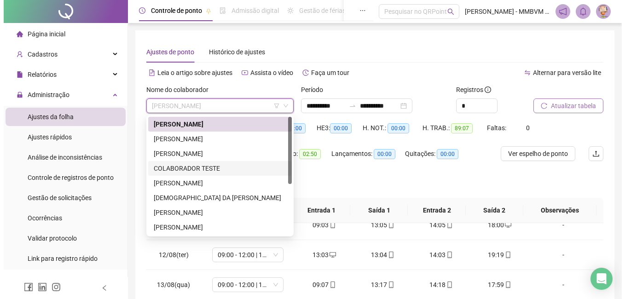
scroll to position [46, 0]
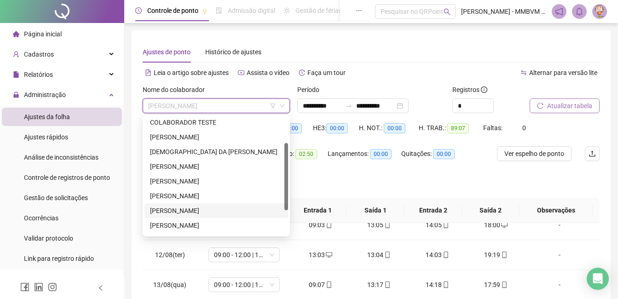
click at [196, 208] on div "MARY EVELYN DA SILVA COSTA" at bounding box center [216, 211] width 133 height 10
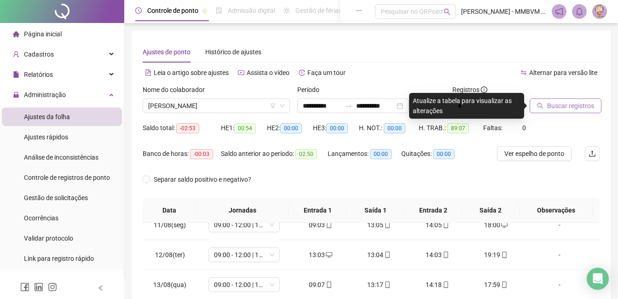
click at [570, 108] on span "Buscar registros" at bounding box center [570, 106] width 47 height 10
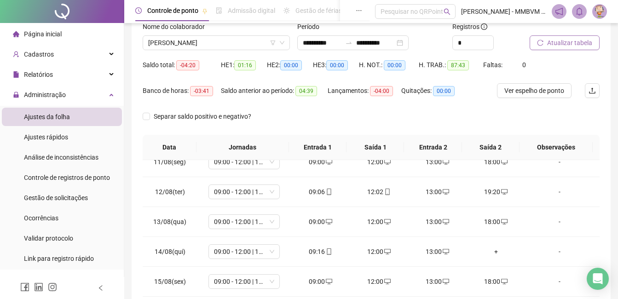
scroll to position [171, 0]
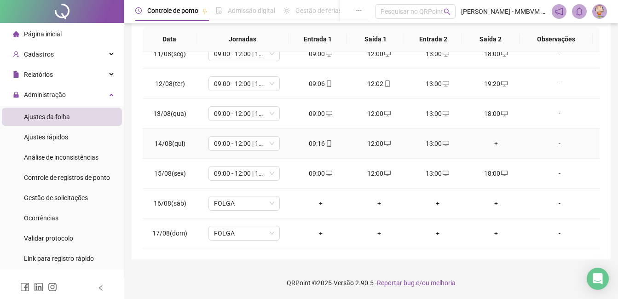
click at [495, 143] on div "+" at bounding box center [496, 143] width 44 height 10
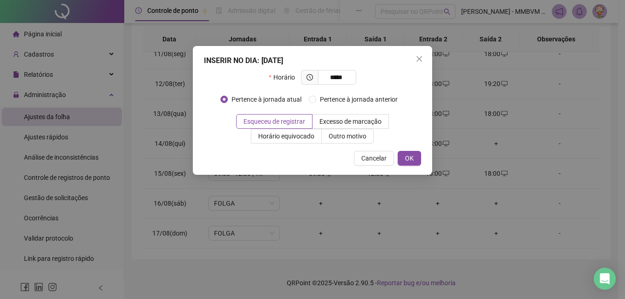
type input "*****"
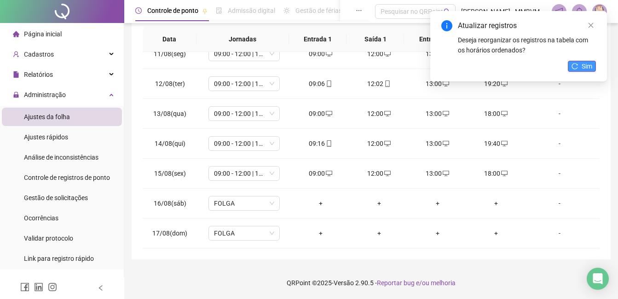
click at [591, 64] on span "Sim" at bounding box center [587, 66] width 11 height 10
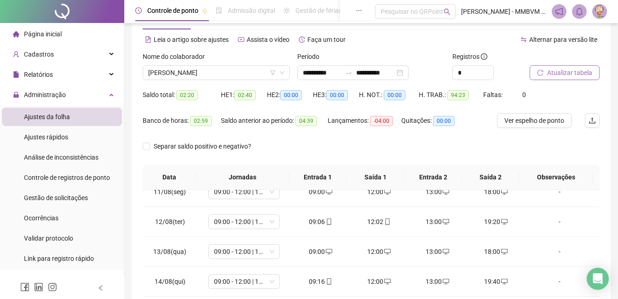
scroll to position [0, 0]
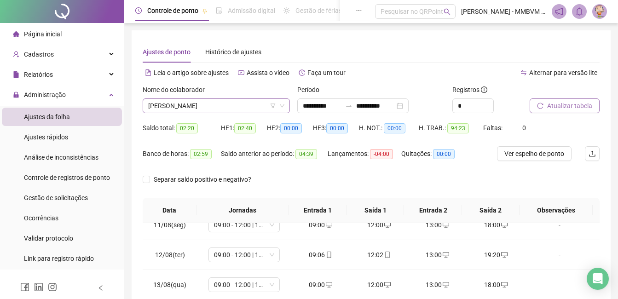
click at [250, 104] on span "MARY EVELYN DA SILVA COSTA" at bounding box center [216, 106] width 136 height 14
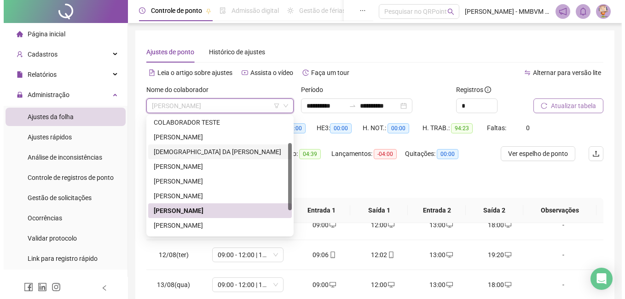
scroll to position [88, 0]
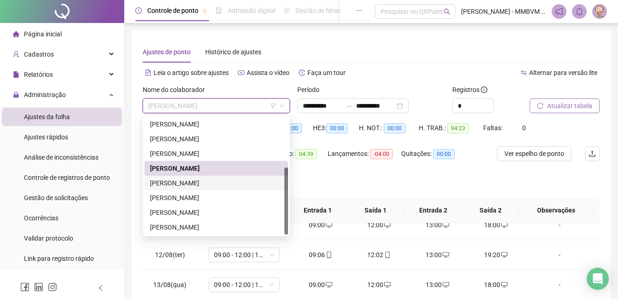
click at [210, 185] on div "MYLLENA ALVES MACHADO PONTES" at bounding box center [216, 183] width 133 height 10
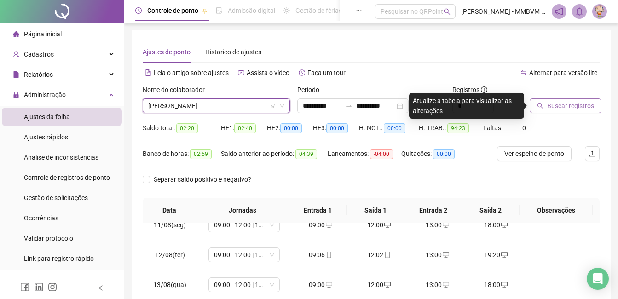
click at [551, 100] on button "Buscar registros" at bounding box center [566, 105] width 72 height 15
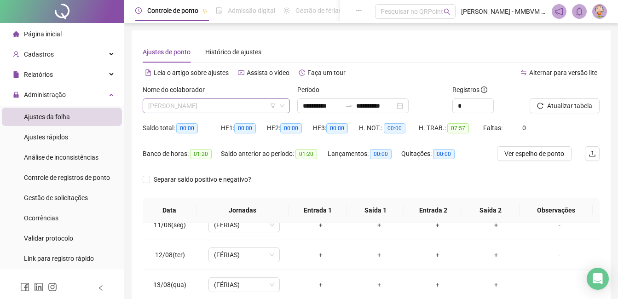
click at [259, 103] on span "MYLLENA ALVES MACHADO PONTES" at bounding box center [216, 106] width 136 height 14
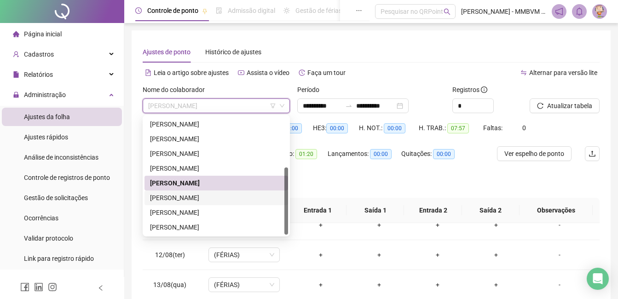
click at [216, 201] on div "RAFAELA COSTA DE SOUZA" at bounding box center [216, 198] width 133 height 10
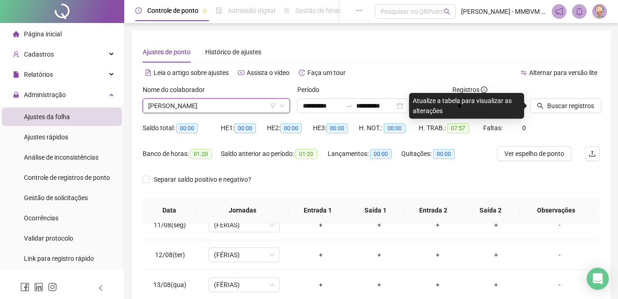
click at [246, 116] on div "Nome do colaborador RAFAELA COSTA DE SOUZA RAFAELA COSTA DE SOUZA" at bounding box center [216, 103] width 155 height 36
click at [248, 108] on span "RAFAELA COSTA DE SOUZA" at bounding box center [216, 106] width 136 height 14
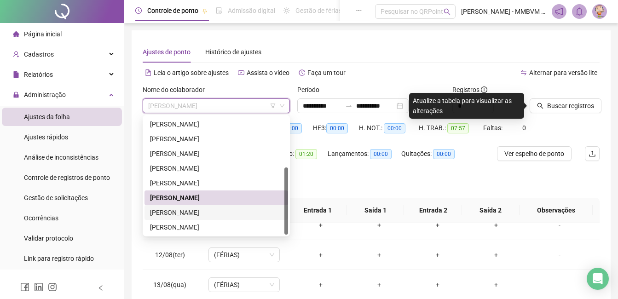
click at [199, 209] on div "THAUANE DOS SANTOS DA SILVA" at bounding box center [216, 213] width 133 height 10
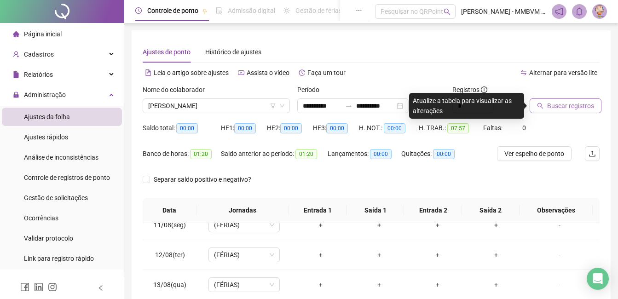
click at [553, 106] on span "Buscar registros" at bounding box center [570, 106] width 47 height 10
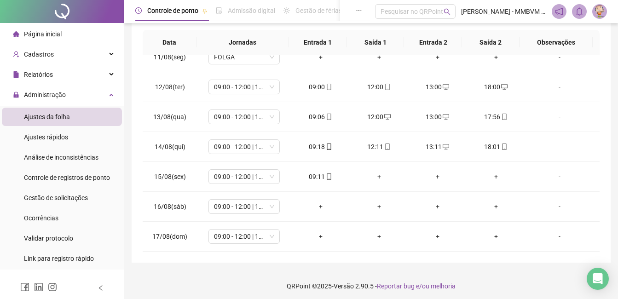
scroll to position [171, 0]
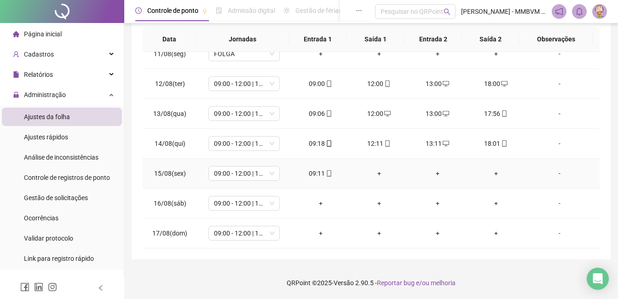
click at [373, 175] on div "+" at bounding box center [379, 173] width 44 height 10
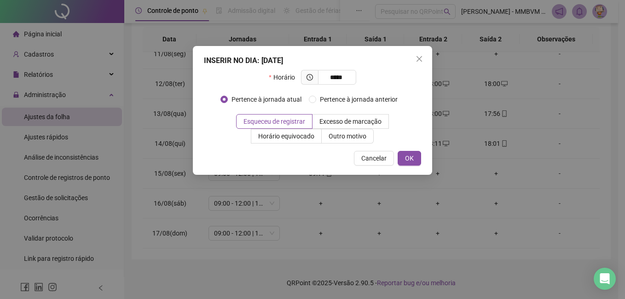
type input "*****"
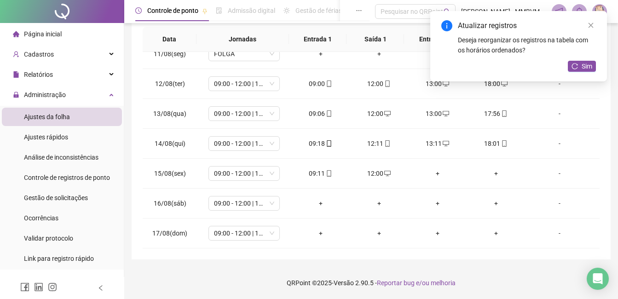
click at [434, 176] on div "+" at bounding box center [437, 173] width 44 height 10
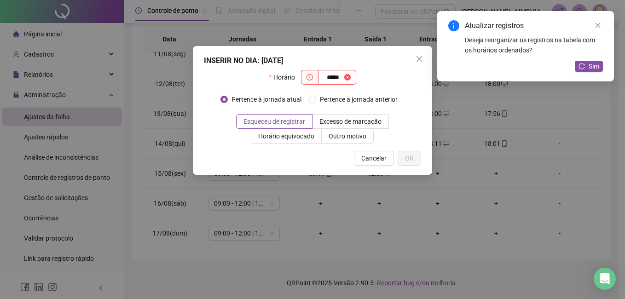
type input "*****"
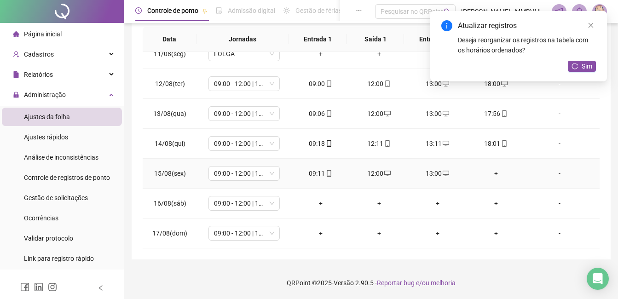
click at [494, 175] on div "+" at bounding box center [496, 173] width 44 height 10
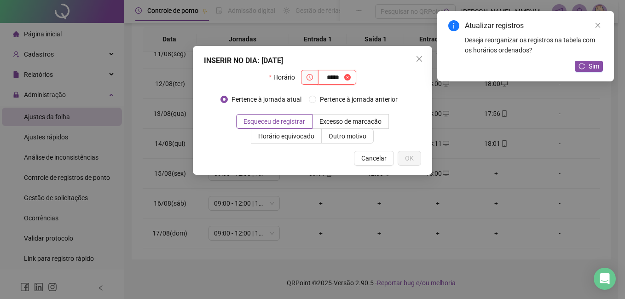
type input "*****"
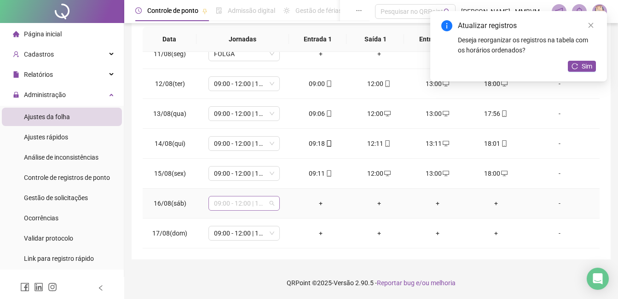
click at [261, 210] on span "09:00 - 12:00 | 13:00 - 18:00" at bounding box center [244, 203] width 60 height 14
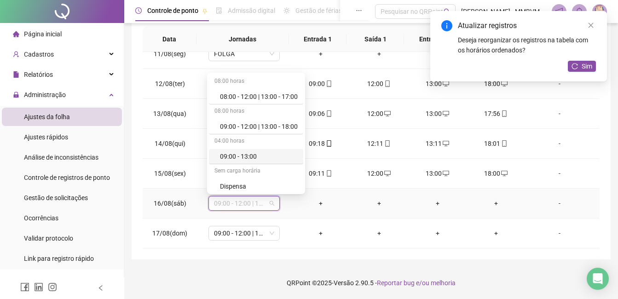
click at [242, 159] on div "09:00 - 13:00" at bounding box center [259, 156] width 78 height 10
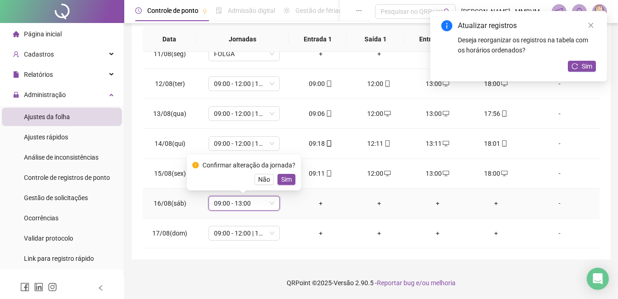
click at [290, 181] on button "Sim" at bounding box center [286, 179] width 18 height 11
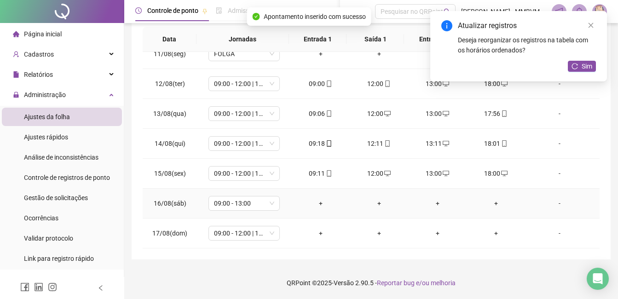
click at [320, 203] on div "+" at bounding box center [321, 203] width 44 height 10
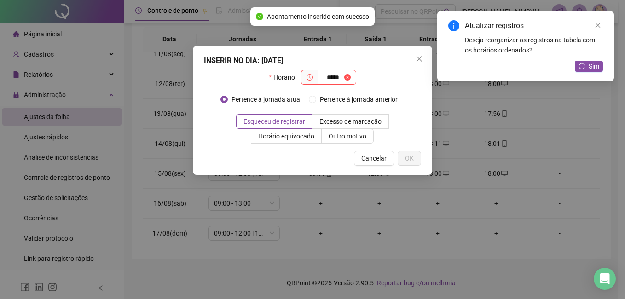
type input "*****"
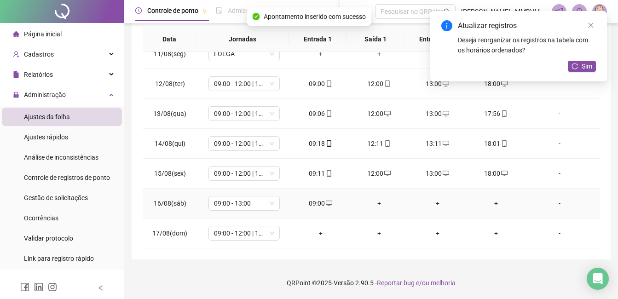
click at [375, 205] on div "+" at bounding box center [379, 203] width 44 height 10
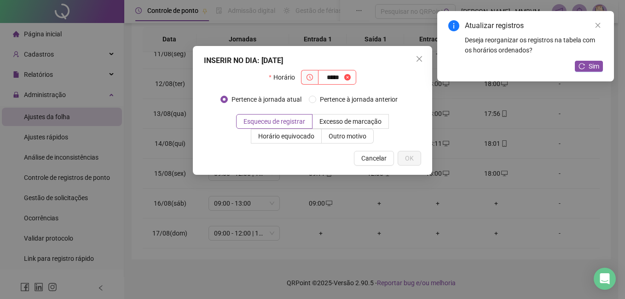
type input "*****"
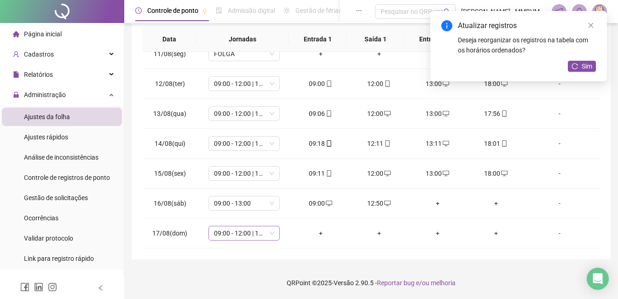
click at [260, 226] on div "09:00 - 12:00 | 13:00 - 18:00" at bounding box center [243, 233] width 71 height 15
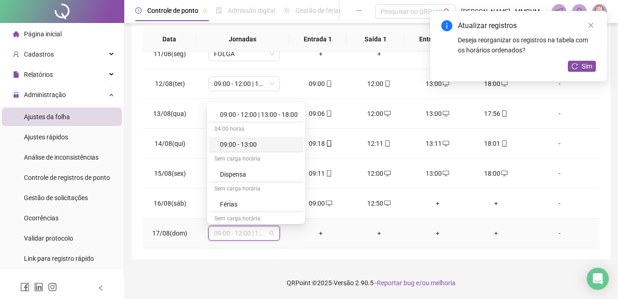
scroll to position [92, 0]
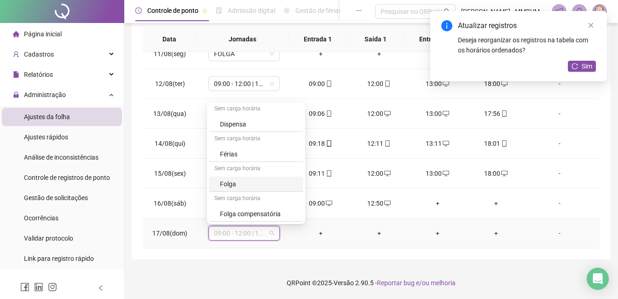
click at [244, 179] on div "Folga" at bounding box center [259, 184] width 78 height 10
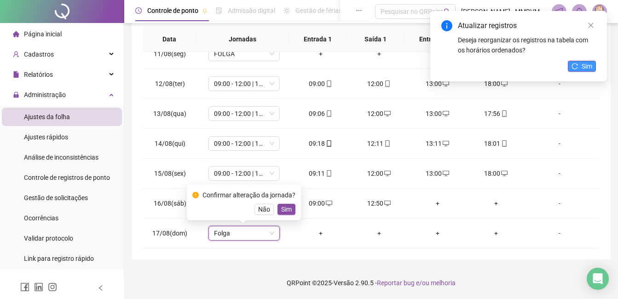
click at [590, 68] on span "Sim" at bounding box center [587, 66] width 11 height 10
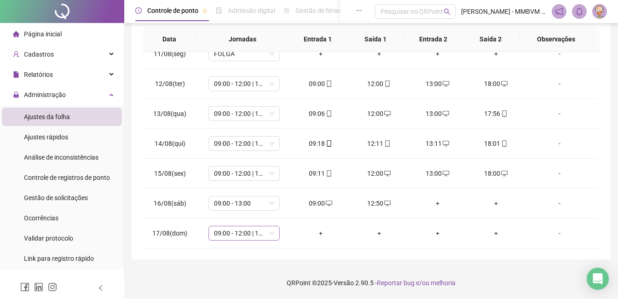
click at [257, 235] on span "09:00 - 12:00 | 13:00 - 18:00" at bounding box center [244, 233] width 60 height 14
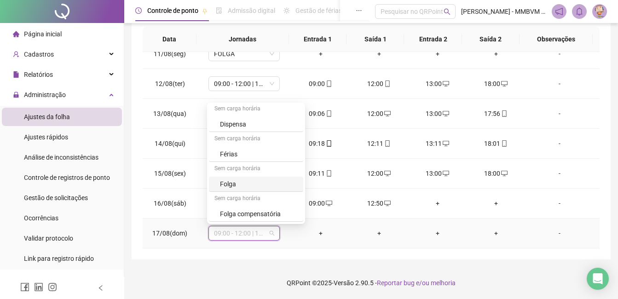
click at [245, 184] on div "Folga" at bounding box center [259, 184] width 78 height 10
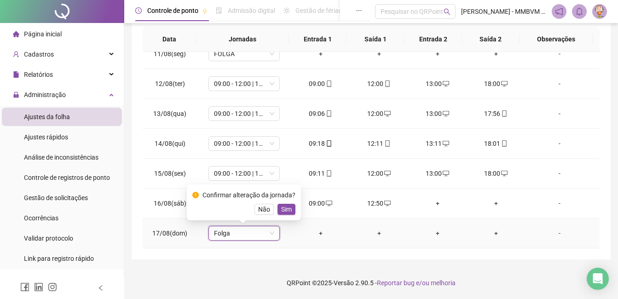
click at [286, 209] on span "Sim" at bounding box center [286, 209] width 11 height 10
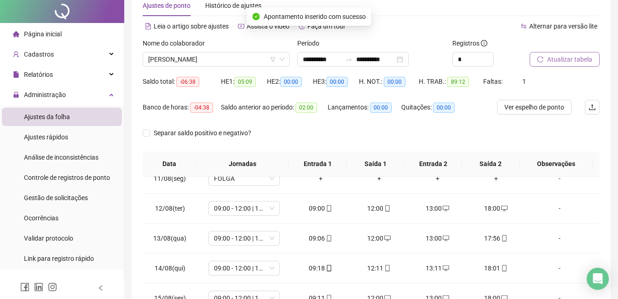
scroll to position [0, 0]
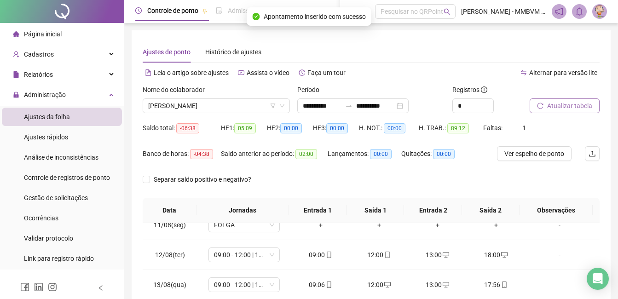
click at [580, 110] on span "Atualizar tabela" at bounding box center [569, 106] width 45 height 10
drag, startPoint x: 256, startPoint y: 109, endPoint x: 249, endPoint y: 109, distance: 7.4
click at [249, 109] on span "THAUANE DOS SANTOS DA SILVA" at bounding box center [216, 106] width 136 height 14
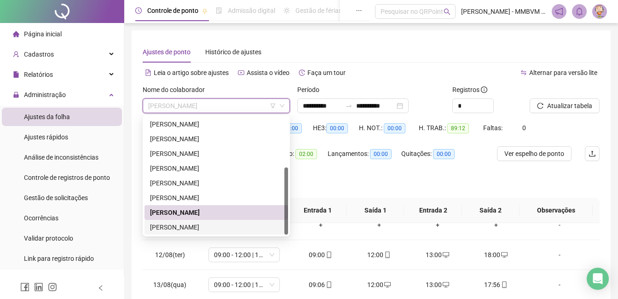
click at [218, 226] on div "VERONICA CRISTINA CHAGAS" at bounding box center [216, 227] width 133 height 10
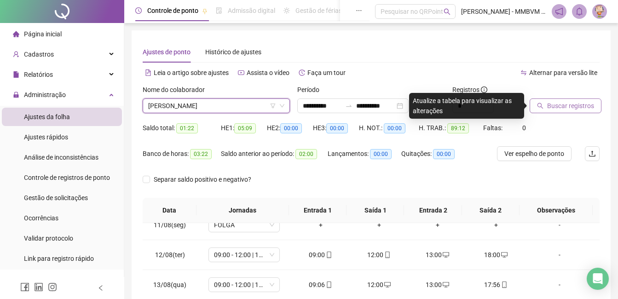
click at [553, 107] on span "Buscar registros" at bounding box center [570, 106] width 47 height 10
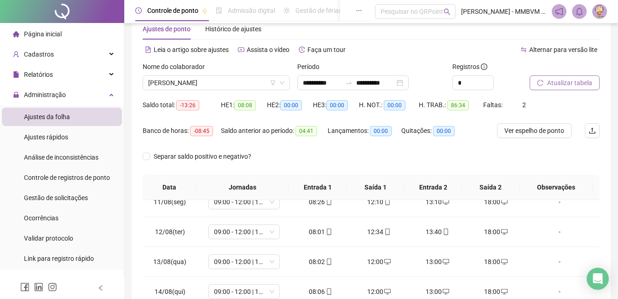
scroll to position [171, 0]
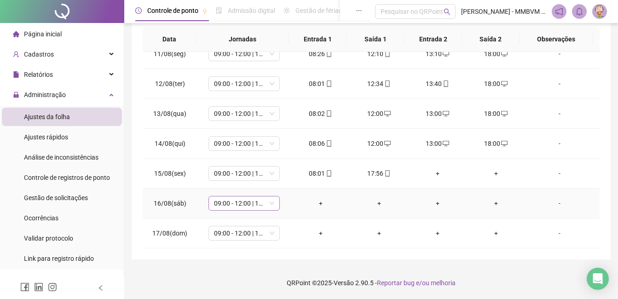
click at [249, 202] on span "09:00 - 12:00 | 13:00 - 18:00" at bounding box center [244, 203] width 60 height 14
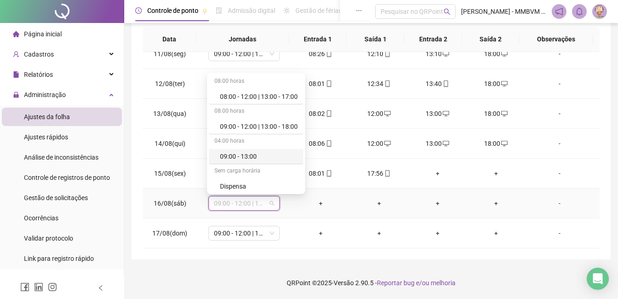
scroll to position [92, 0]
click at [248, 152] on div "Folga" at bounding box center [259, 154] width 78 height 10
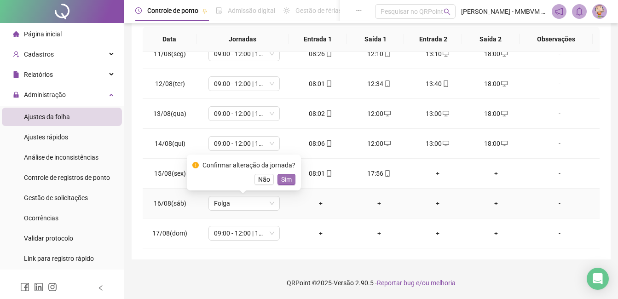
click at [291, 179] on button "Sim" at bounding box center [286, 179] width 18 height 11
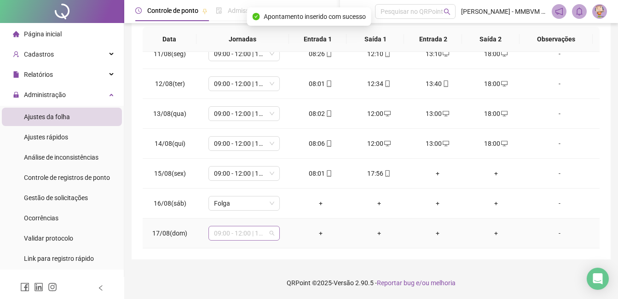
click at [241, 232] on span "09:00 - 12:00 | 13:00 - 18:00" at bounding box center [244, 233] width 60 height 14
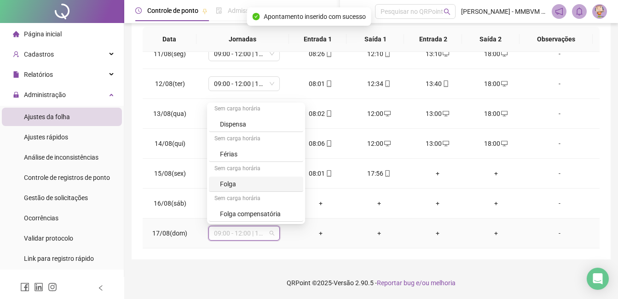
click at [243, 187] on div "Folga" at bounding box center [259, 184] width 78 height 10
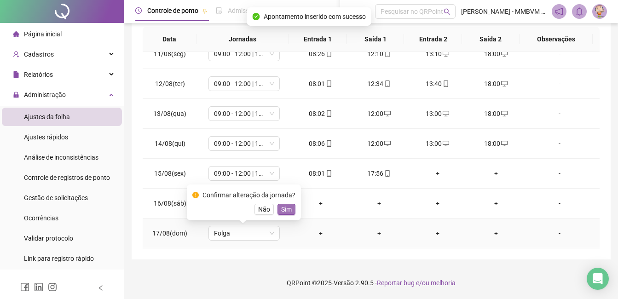
click at [281, 211] on span "Sim" at bounding box center [286, 209] width 11 height 10
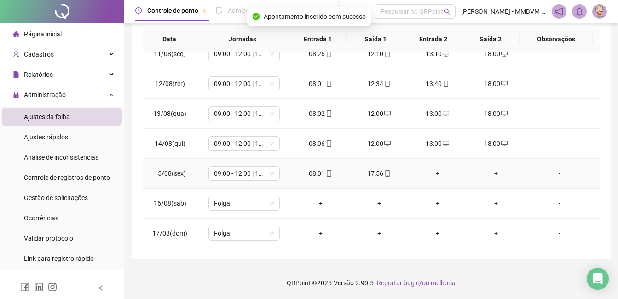
click at [434, 173] on div "+" at bounding box center [437, 173] width 44 height 10
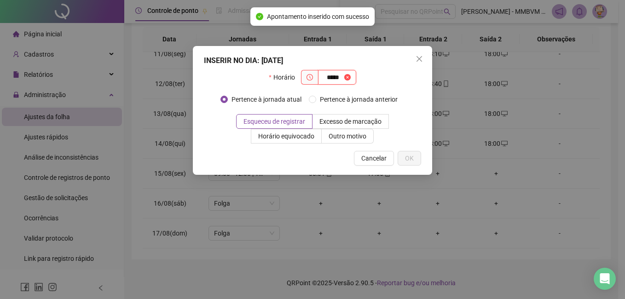
type input "*****"
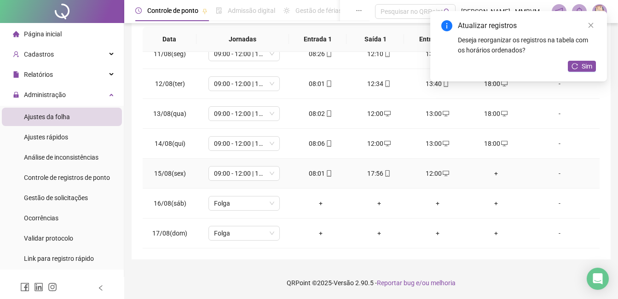
click at [494, 173] on div "+" at bounding box center [496, 173] width 44 height 10
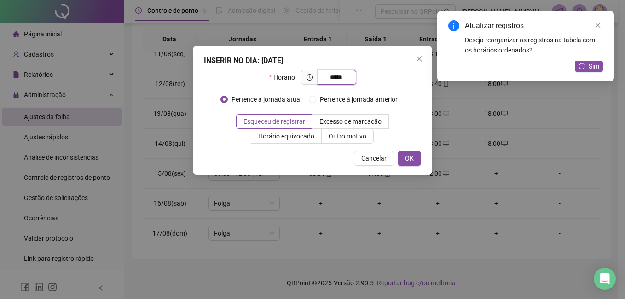
type input "*****"
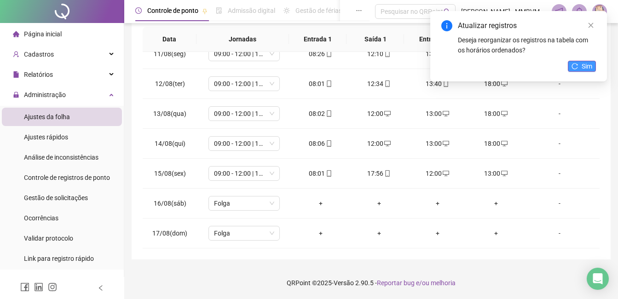
click at [586, 71] on span "Sim" at bounding box center [587, 66] width 11 height 10
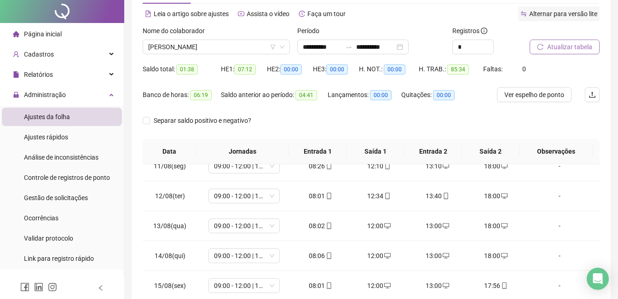
scroll to position [0, 0]
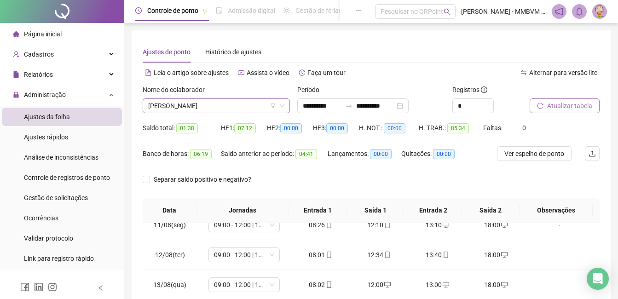
click at [244, 106] on span "VERONICA CRISTINA CHAGAS" at bounding box center [216, 106] width 136 height 14
click at [51, 139] on span "Ajustes rápidos" at bounding box center [46, 136] width 44 height 7
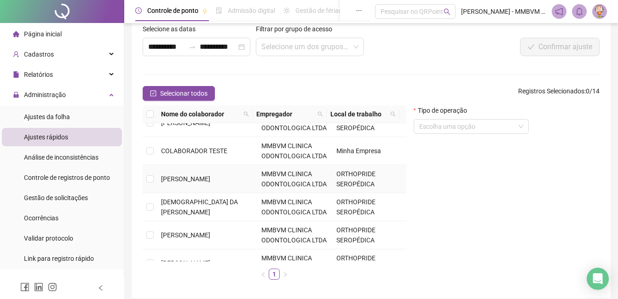
scroll to position [92, 0]
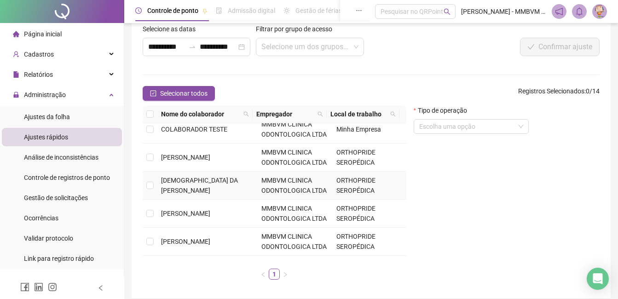
click at [233, 192] on td "DEISEMAR DA CONCEICAO RODRIGUES" at bounding box center [207, 186] width 100 height 28
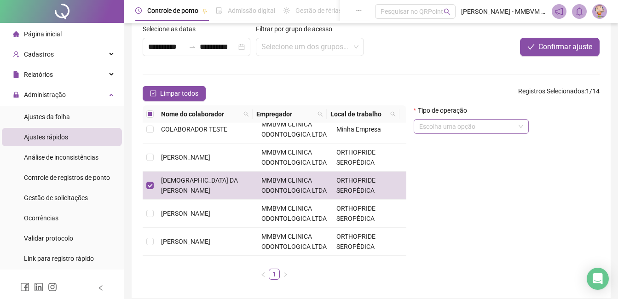
click at [452, 131] on input "search" at bounding box center [467, 127] width 96 height 14
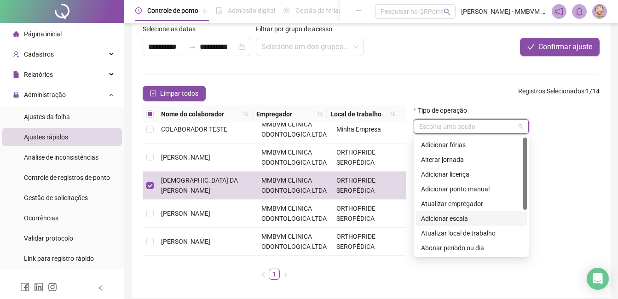
scroll to position [46, 0]
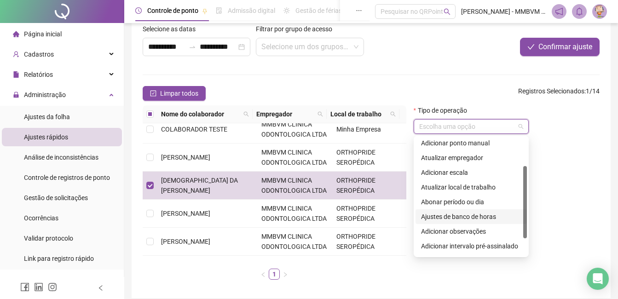
click at [467, 217] on div "Ajustes de banco de horas" at bounding box center [471, 217] width 100 height 10
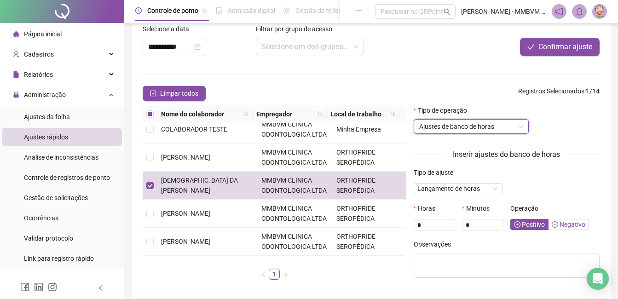
click at [566, 219] on label "Negativo" at bounding box center [568, 224] width 40 height 11
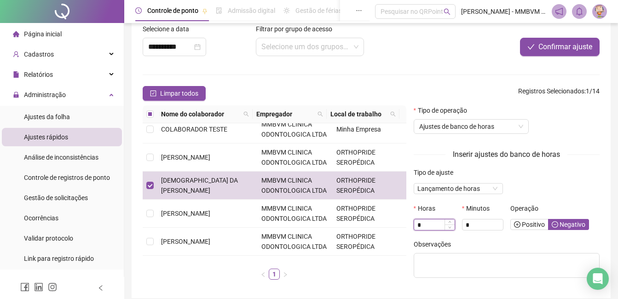
click at [444, 227] on input "*" at bounding box center [434, 225] width 40 height 10
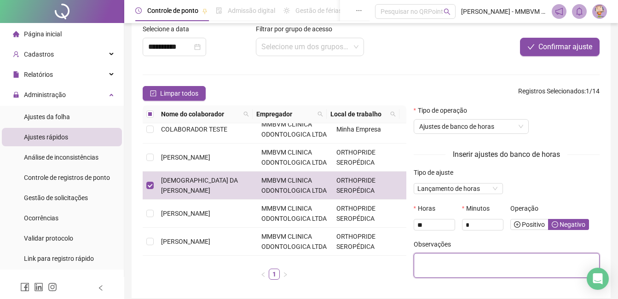
type input "*"
click at [435, 269] on textarea at bounding box center [507, 265] width 186 height 25
type textarea "*****"
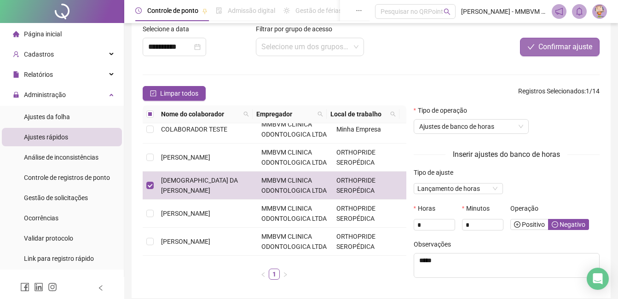
click at [567, 47] on span "Confirmar ajuste" at bounding box center [565, 46] width 54 height 11
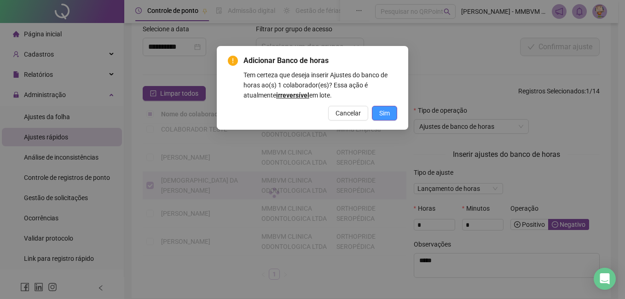
click at [380, 109] on span "Sim" at bounding box center [384, 113] width 11 height 10
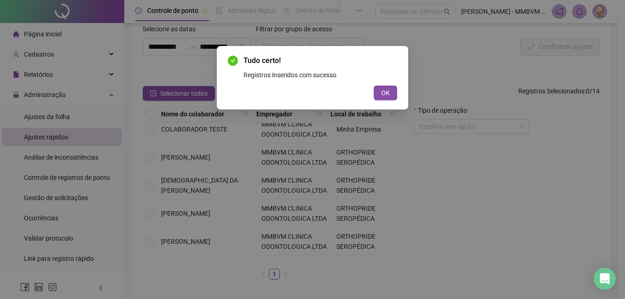
click at [374, 86] on button "OK" at bounding box center [385, 93] width 23 height 15
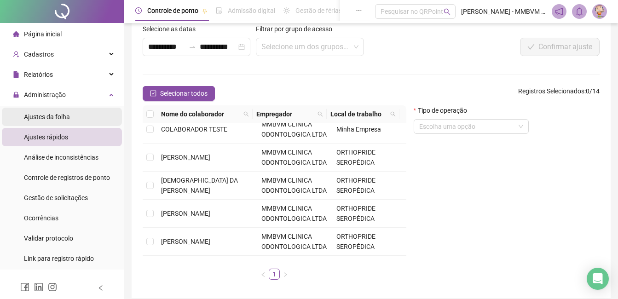
drag, startPoint x: 55, startPoint y: 108, endPoint x: 41, endPoint y: 118, distance: 17.5
click at [52, 112] on div "Ajustes da folha" at bounding box center [47, 117] width 46 height 18
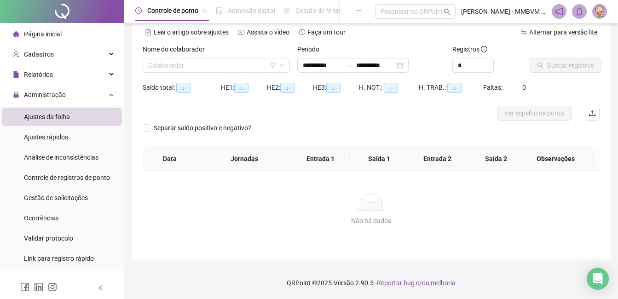
scroll to position [40, 0]
click at [227, 64] on input "search" at bounding box center [212, 65] width 128 height 14
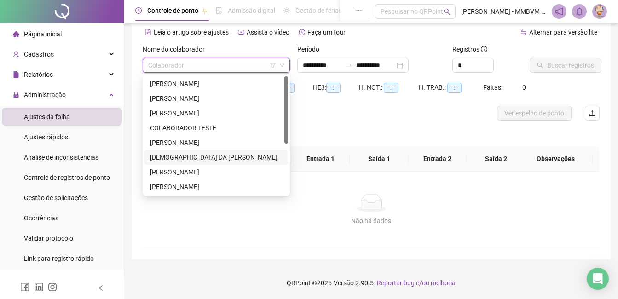
click at [189, 156] on div "DEISEMAR DA CONCEICAO RODRIGUES" at bounding box center [216, 157] width 133 height 10
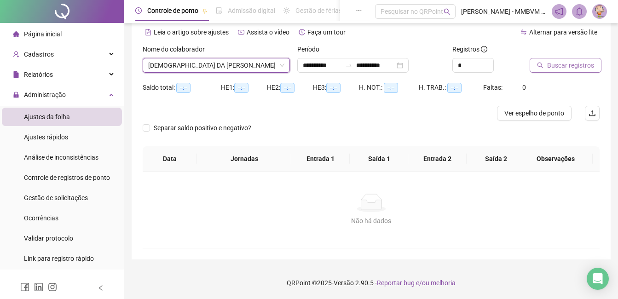
click at [578, 68] on span "Buscar registros" at bounding box center [570, 65] width 47 height 10
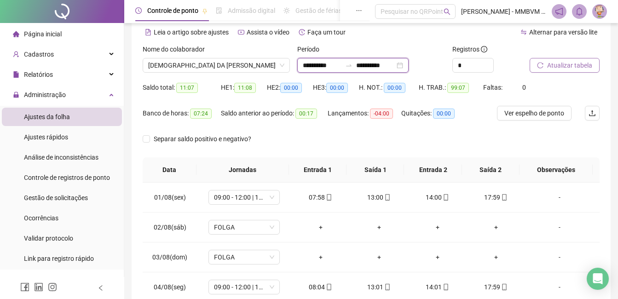
click at [370, 62] on input "**********" at bounding box center [375, 65] width 39 height 10
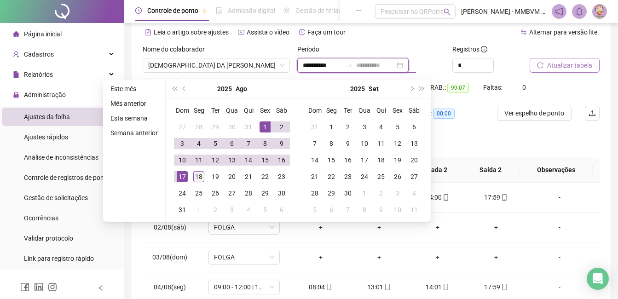
type input "**********"
click at [200, 176] on div "18" at bounding box center [198, 176] width 11 height 11
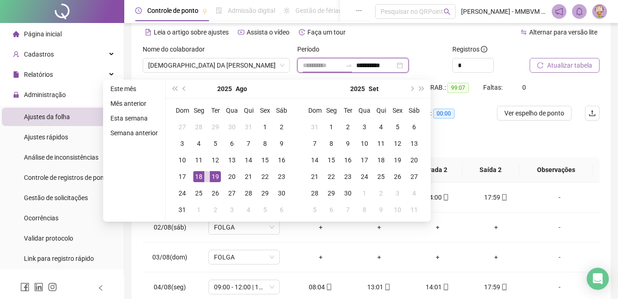
type input "**********"
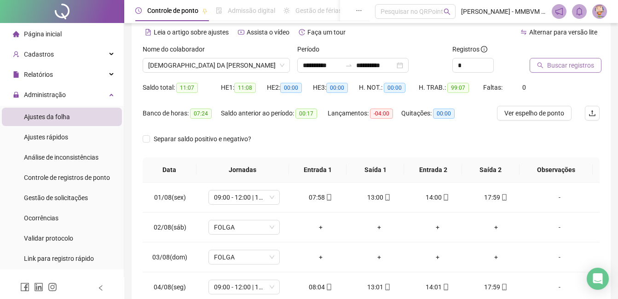
click at [583, 66] on span "Buscar registros" at bounding box center [570, 65] width 47 height 10
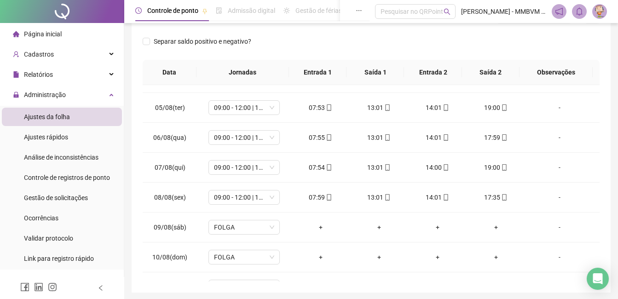
scroll to position [0, 0]
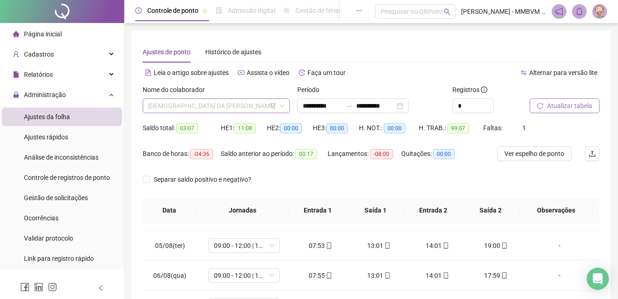
click at [267, 111] on span "DEISEMAR DA CONCEICAO RODRIGUES" at bounding box center [216, 106] width 136 height 14
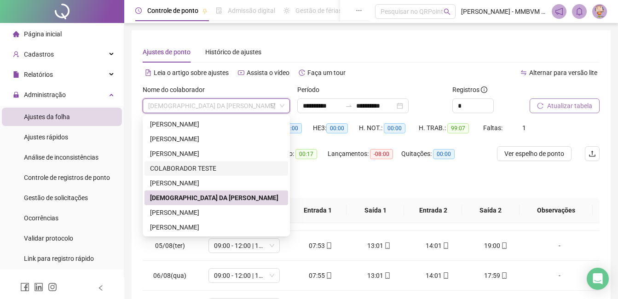
scroll to position [88, 0]
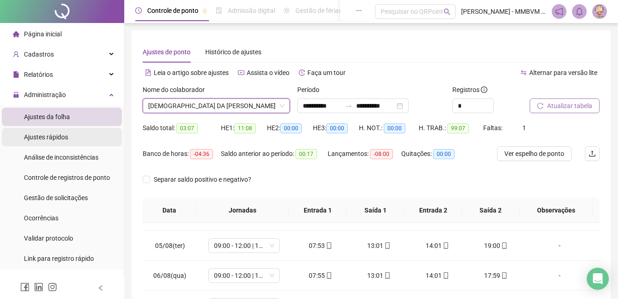
click at [57, 146] on div "Ajustes rápidos" at bounding box center [46, 137] width 44 height 18
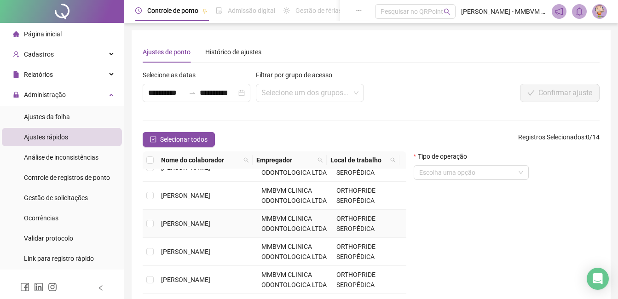
scroll to position [230, 0]
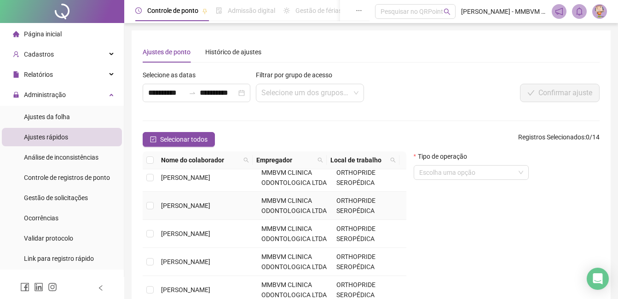
click at [212, 208] on td "MARY EVELYN DA SILVA COSTA" at bounding box center [207, 206] width 100 height 28
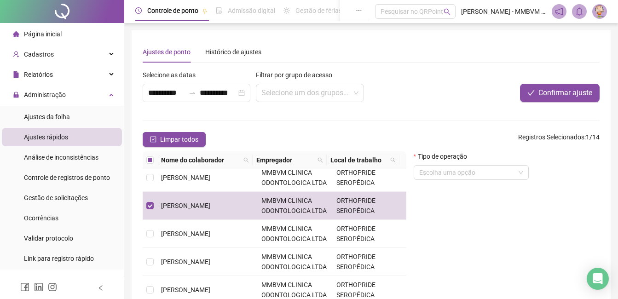
click at [441, 182] on form "Tipo de operação Escolha uma opção" at bounding box center [471, 169] width 115 height 36
click at [444, 174] on input "search" at bounding box center [467, 173] width 96 height 14
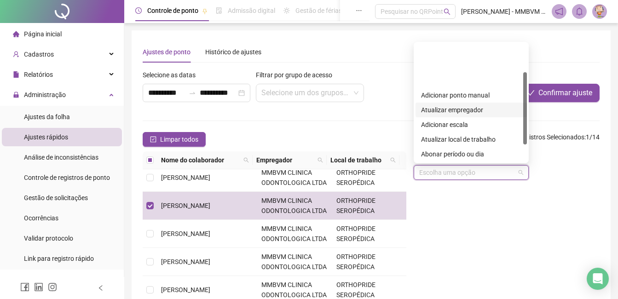
scroll to position [46, 0]
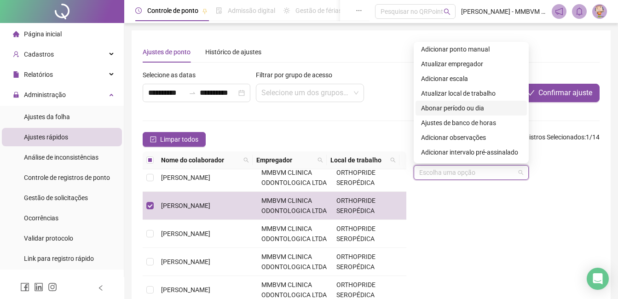
click at [458, 104] on div "Abonar período ou dia" at bounding box center [471, 108] width 100 height 10
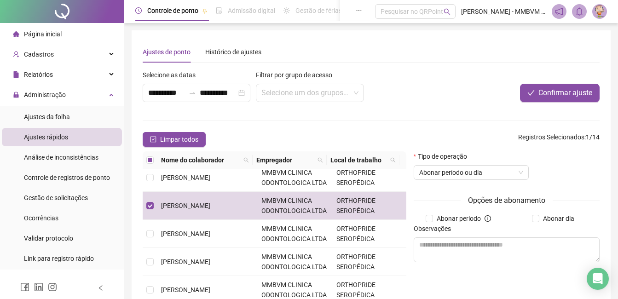
click at [401, 118] on form "**********" at bounding box center [371, 201] width 457 height 263
click at [461, 221] on span "Abonar período" at bounding box center [459, 218] width 52 height 10
click at [421, 100] on div "Confirmar ajuste" at bounding box center [504, 93] width 190 height 18
click at [452, 177] on span "Abonar período ou dia" at bounding box center [471, 173] width 104 height 14
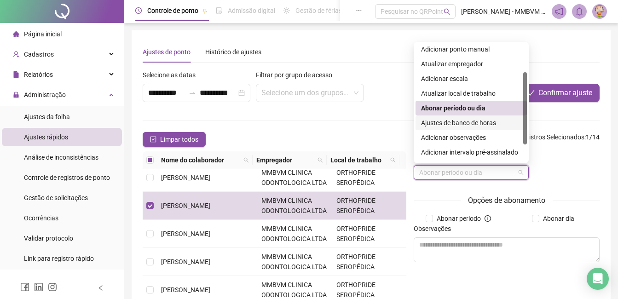
click at [475, 122] on div "Ajustes de banco de horas" at bounding box center [471, 123] width 100 height 10
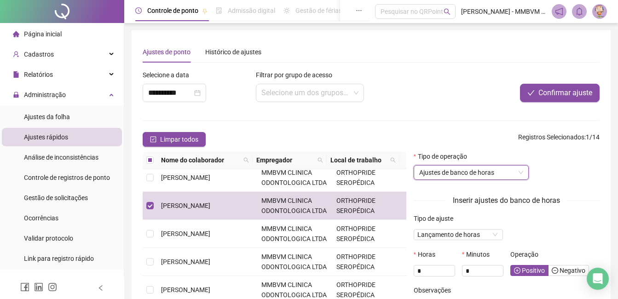
click at [473, 130] on form "**********" at bounding box center [371, 201] width 457 height 263
click at [581, 187] on div "Inserir ajustes do banco de horas Tipo de ajuste Lançamento de horas Horas * Mi…" at bounding box center [507, 259] width 186 height 144
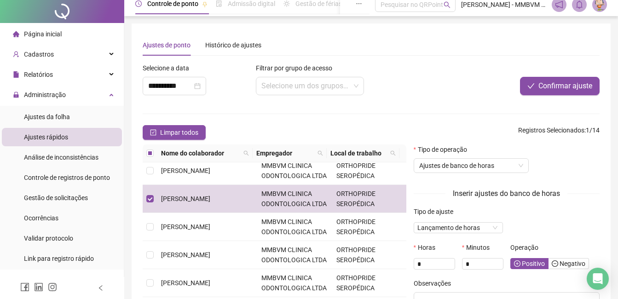
scroll to position [0, 0]
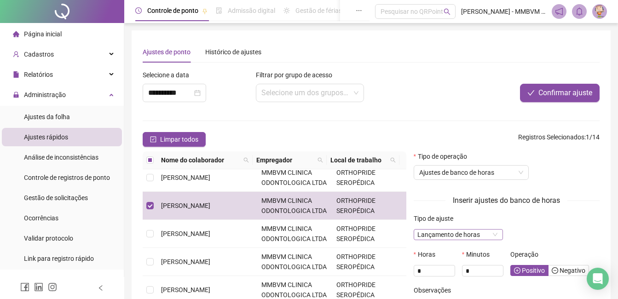
click at [472, 236] on span "Lançamento de horas" at bounding box center [458, 235] width 82 height 10
click at [397, 82] on div "**********" at bounding box center [276, 90] width 272 height 40
click at [445, 196] on span "Inserir ajustes do banco de horas" at bounding box center [506, 201] width 122 height 12
click at [478, 236] on span "Lançamento de horas" at bounding box center [458, 235] width 82 height 10
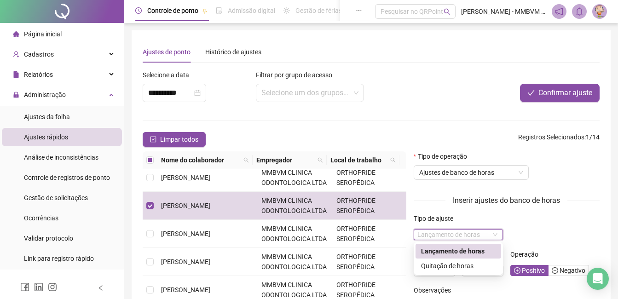
click at [478, 236] on span "Lançamento de horas" at bounding box center [458, 235] width 82 height 10
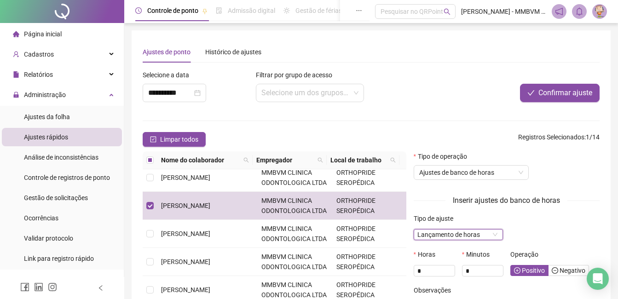
click at [420, 97] on div "Confirmar ajuste" at bounding box center [504, 93] width 190 height 18
click at [446, 181] on form "Tipo de operação Ajustes de banco de horas" at bounding box center [471, 169] width 115 height 36
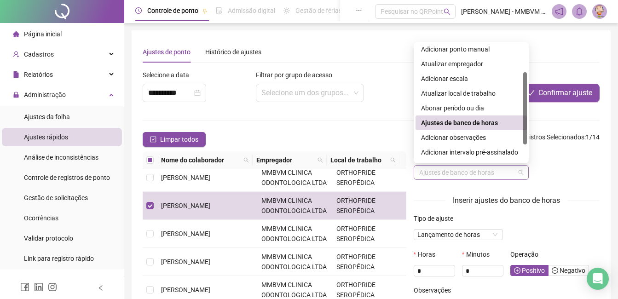
click at [457, 167] on span "Ajustes de banco de horas" at bounding box center [471, 173] width 104 height 14
click at [369, 103] on div "**********" at bounding box center [276, 90] width 272 height 40
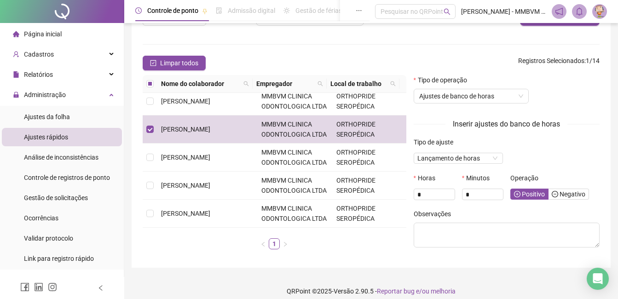
scroll to position [85, 0]
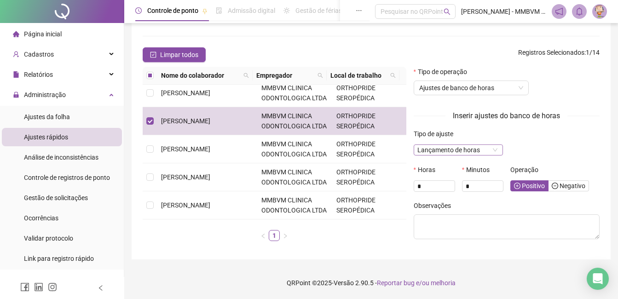
click at [478, 154] on span "Lançamento de horas" at bounding box center [458, 150] width 82 height 10
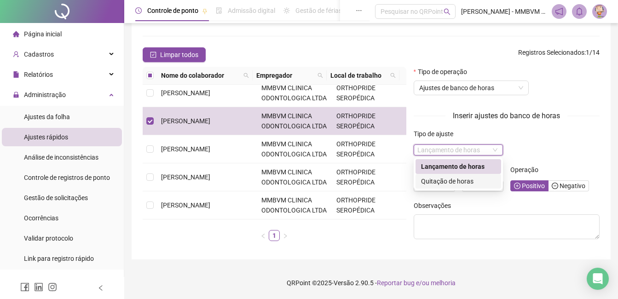
click at [469, 181] on div "Quitação de horas" at bounding box center [458, 181] width 75 height 10
type input "**********"
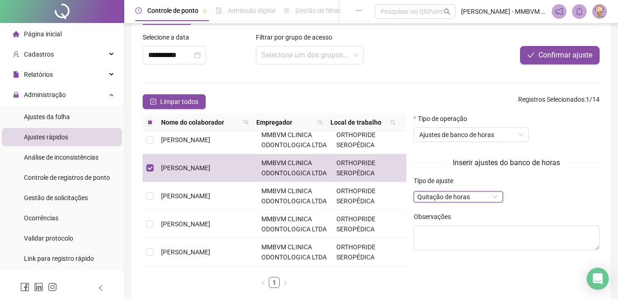
scroll to position [0, 0]
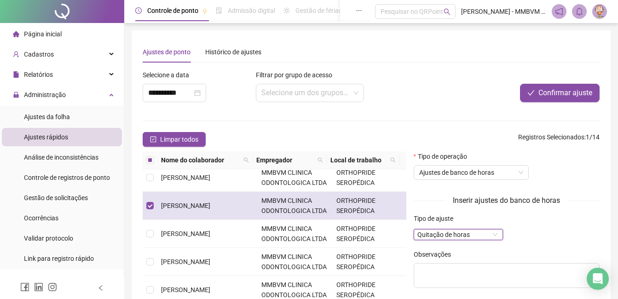
click at [196, 209] on td "MARY EVELYN DA SILVA COSTA" at bounding box center [207, 206] width 100 height 28
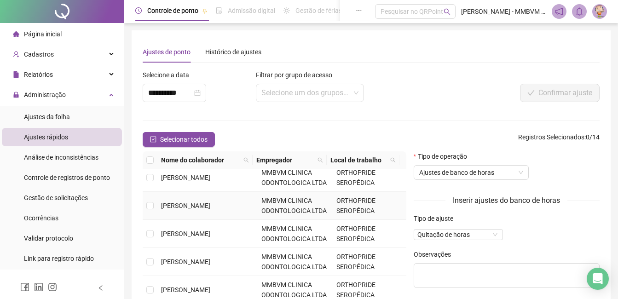
click at [196, 209] on td "MARY EVELYN DA SILVA COSTA" at bounding box center [207, 206] width 100 height 28
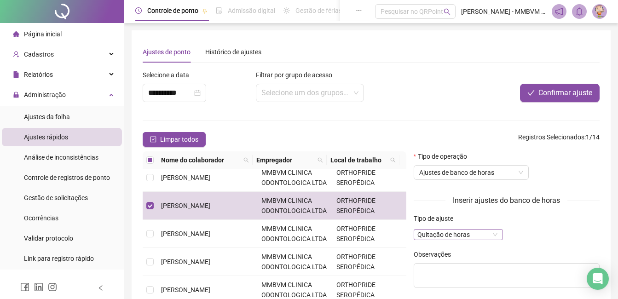
click at [464, 233] on span "Quitação de horas" at bounding box center [458, 235] width 82 height 10
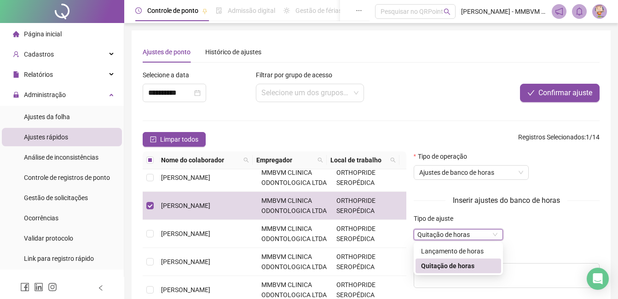
click at [464, 233] on span "Quitação de horas" at bounding box center [458, 235] width 82 height 10
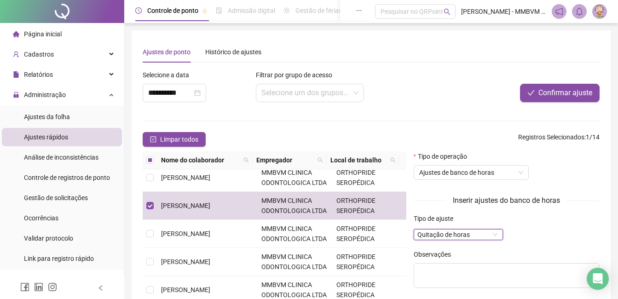
click at [427, 83] on div at bounding box center [504, 77] width 190 height 14
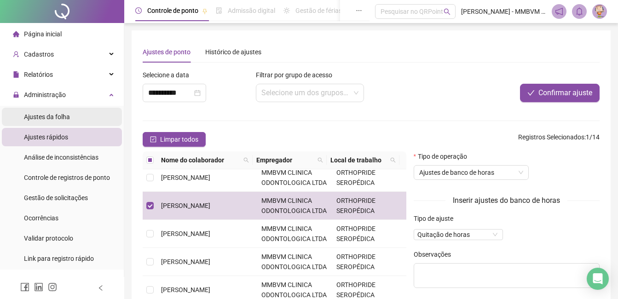
click at [73, 121] on li "Ajustes da folha" at bounding box center [62, 117] width 120 height 18
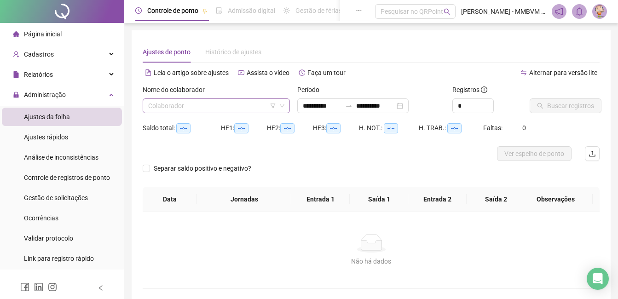
type input "**********"
click at [248, 103] on input "search" at bounding box center [212, 106] width 128 height 14
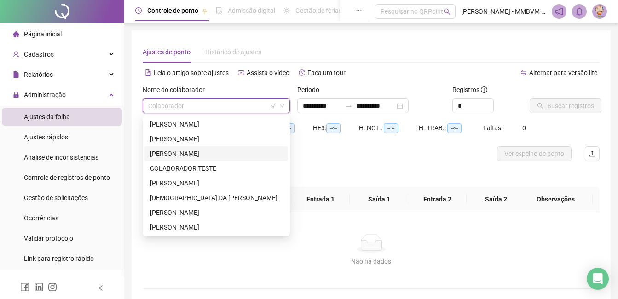
scroll to position [88, 0]
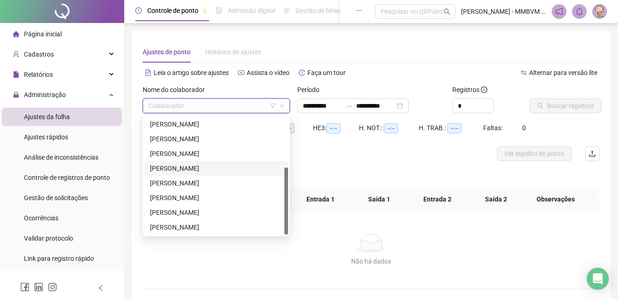
click at [194, 173] on div "MARY EVELYN DA SILVA COSTA" at bounding box center [216, 168] width 133 height 10
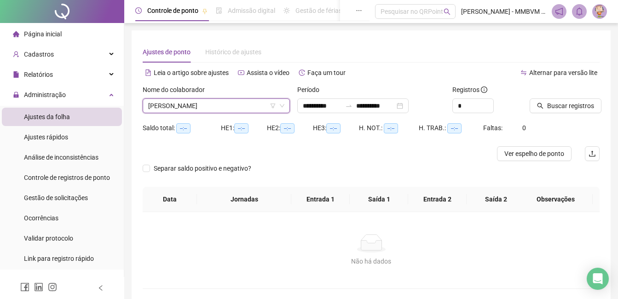
click at [572, 98] on div at bounding box center [553, 92] width 47 height 14
click at [569, 103] on span "Buscar registros" at bounding box center [570, 106] width 47 height 10
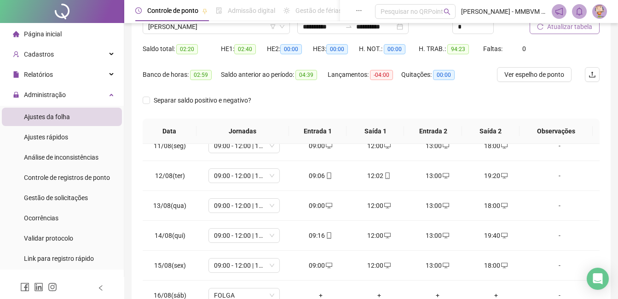
scroll to position [0, 0]
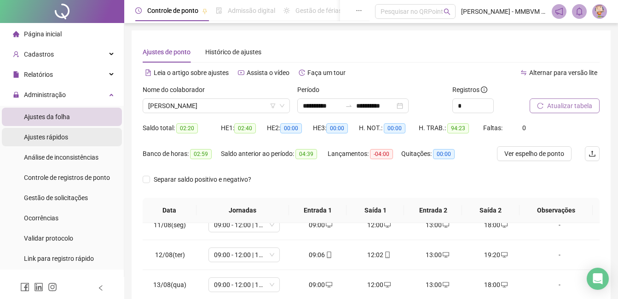
click at [80, 138] on li "Ajustes rápidos" at bounding box center [62, 137] width 120 height 18
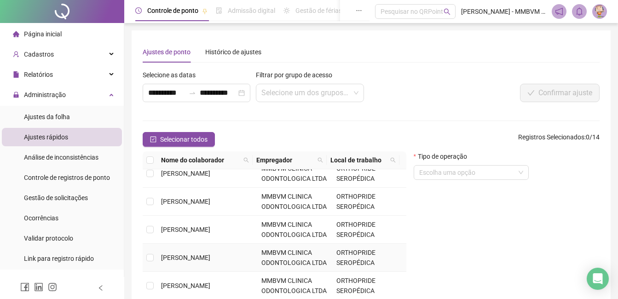
scroll to position [255, 0]
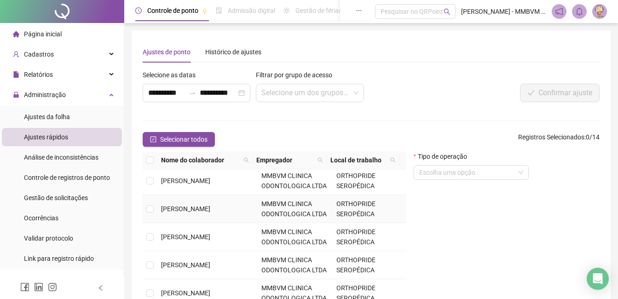
click at [210, 179] on span "MARY EVELYN DA SILVA COSTA" at bounding box center [185, 180] width 49 height 7
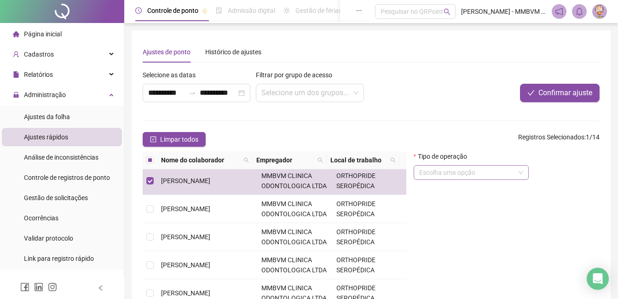
click at [480, 169] on input "search" at bounding box center [467, 173] width 96 height 14
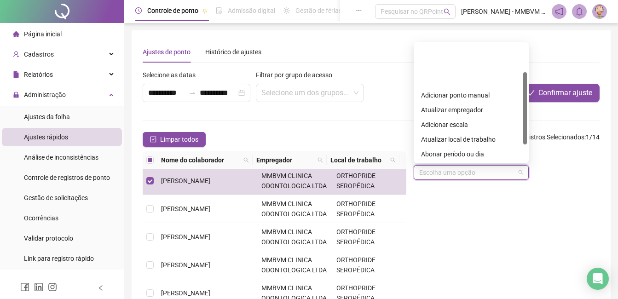
scroll to position [74, 0]
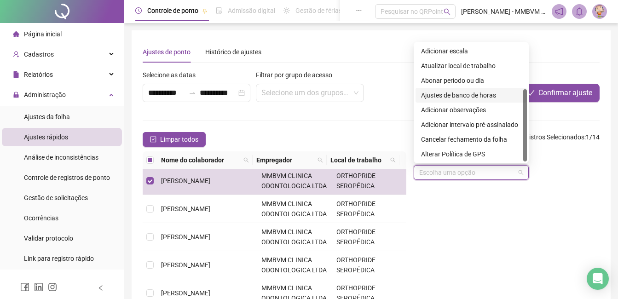
click at [473, 95] on div "Ajustes de banco de horas" at bounding box center [471, 95] width 100 height 10
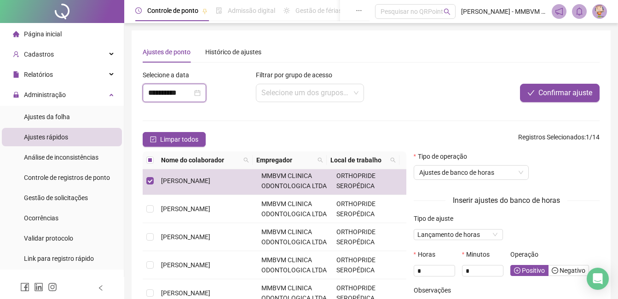
click at [182, 95] on input "**********" at bounding box center [170, 92] width 44 height 11
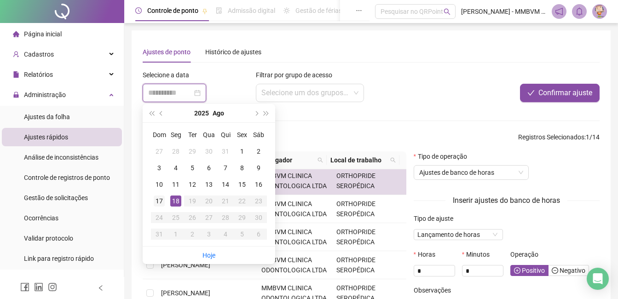
type input "**********"
click at [162, 202] on div "17" at bounding box center [159, 201] width 11 height 11
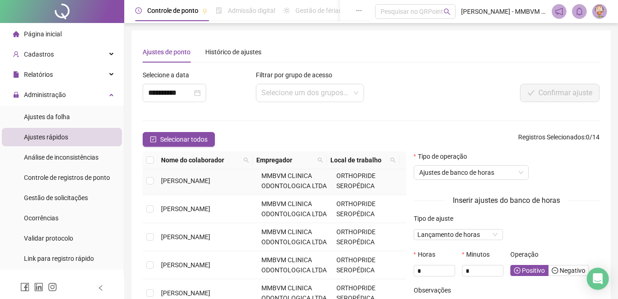
click at [229, 176] on td "MARY EVELYN DA SILVA COSTA" at bounding box center [207, 181] width 100 height 28
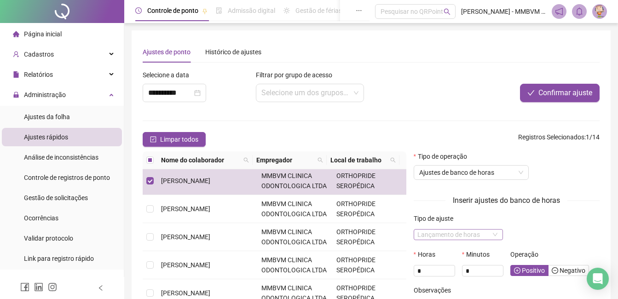
click at [462, 230] on span "Lançamento de horas" at bounding box center [458, 235] width 82 height 10
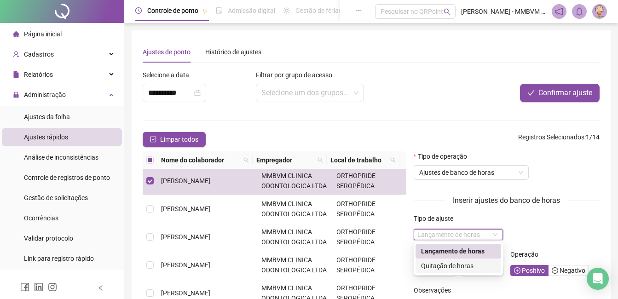
click at [448, 271] on div "Quitação de horas" at bounding box center [458, 266] width 86 height 15
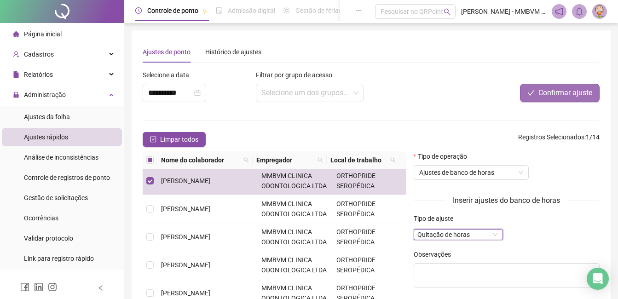
click at [563, 94] on span "Confirmar ajuste" at bounding box center [565, 92] width 54 height 11
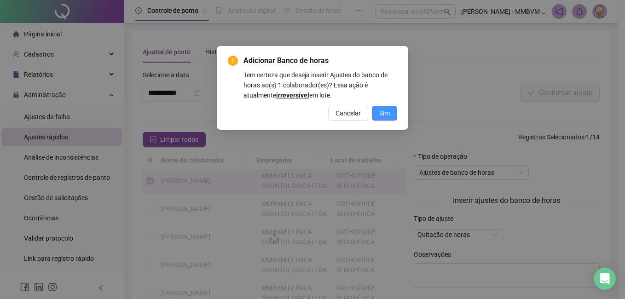
click at [387, 117] on span "Sim" at bounding box center [384, 113] width 11 height 10
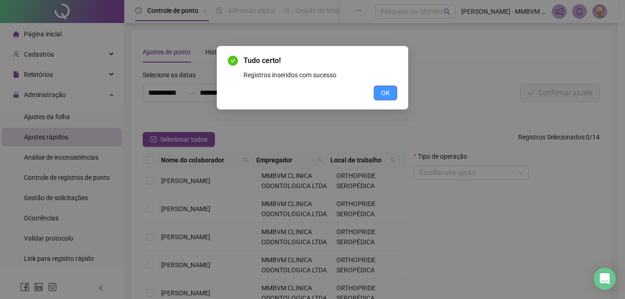
click at [391, 98] on button "OK" at bounding box center [385, 93] width 23 height 15
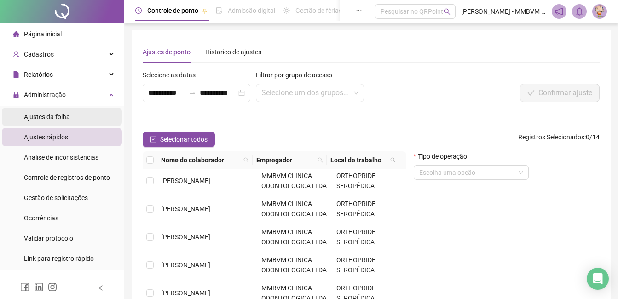
click at [57, 116] on span "Ajustes da folha" at bounding box center [47, 116] width 46 height 7
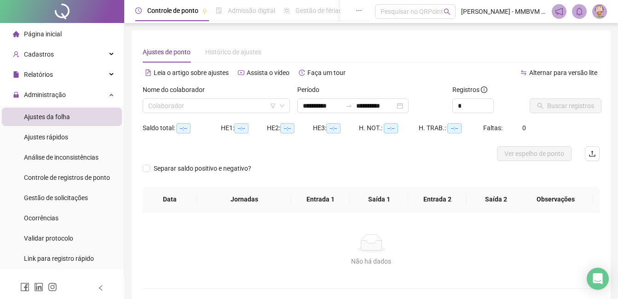
type input "**********"
click at [214, 109] on input "search" at bounding box center [212, 106] width 128 height 14
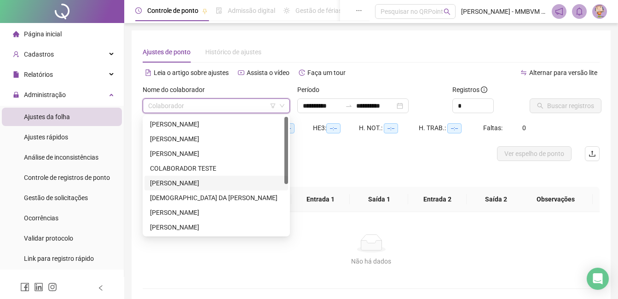
scroll to position [46, 0]
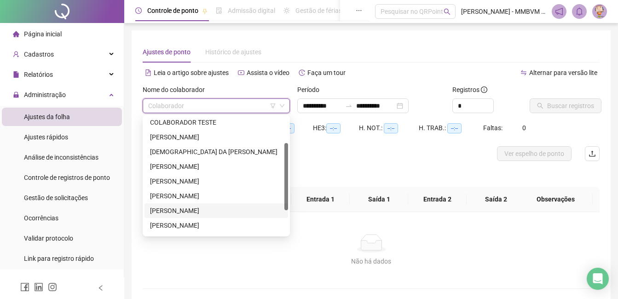
click at [212, 206] on div "MARY EVELYN DA SILVA COSTA" at bounding box center [216, 211] width 133 height 10
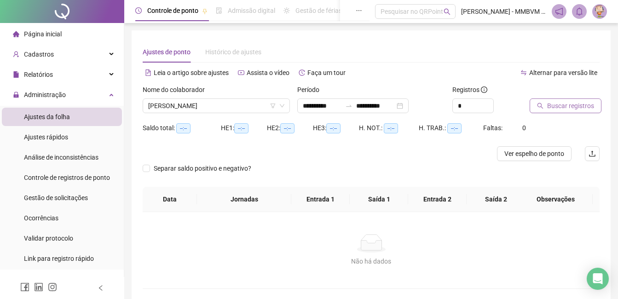
click at [554, 106] on span "Buscar registros" at bounding box center [570, 106] width 47 height 10
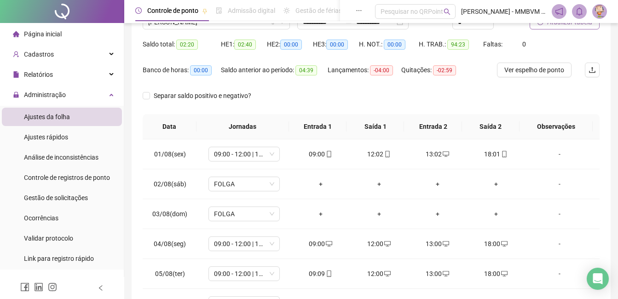
scroll to position [0, 0]
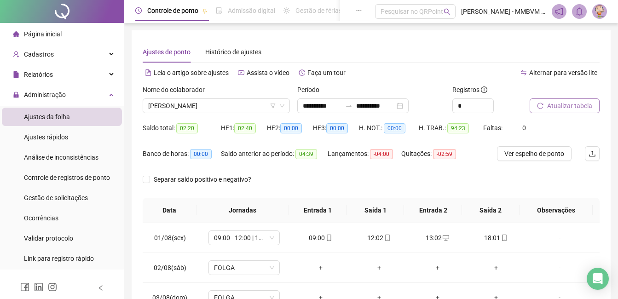
click at [60, 38] on span "Página inicial" at bounding box center [43, 33] width 38 height 7
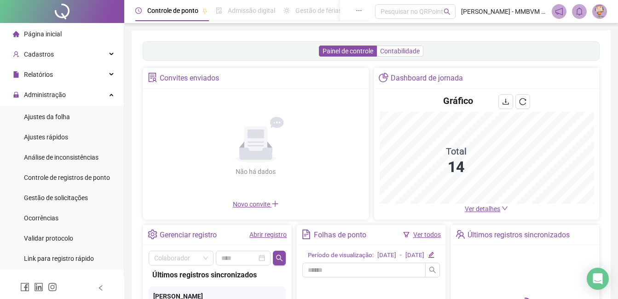
click at [407, 53] on span "Contabilidade" at bounding box center [400, 50] width 40 height 7
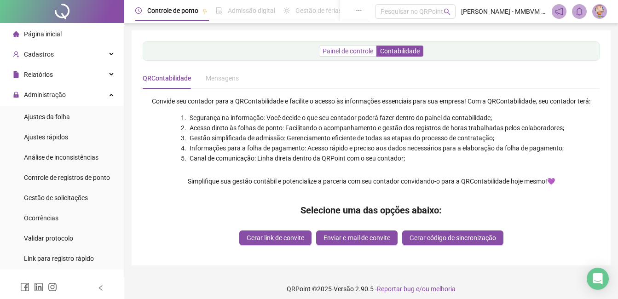
click at [366, 52] on span "Painel de controle" at bounding box center [348, 50] width 51 height 7
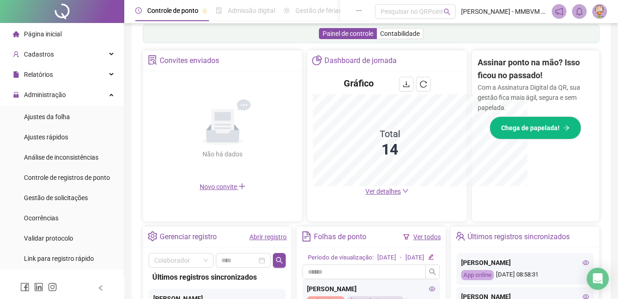
scroll to position [289, 0]
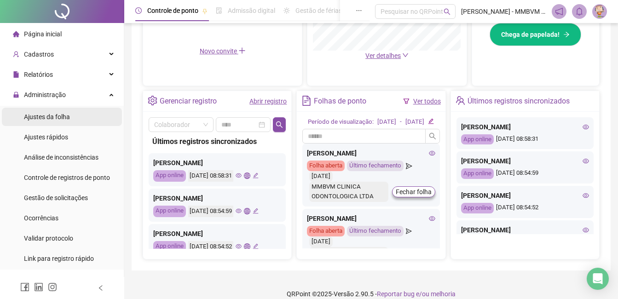
click at [44, 117] on span "Ajustes da folha" at bounding box center [47, 116] width 46 height 7
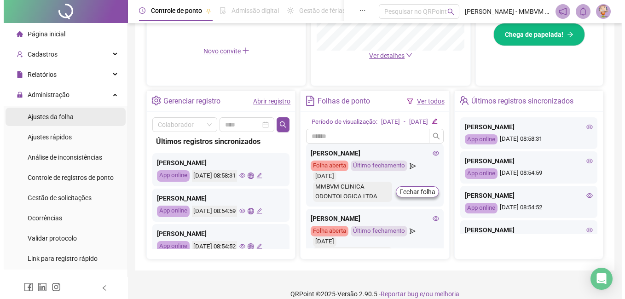
scroll to position [40, 0]
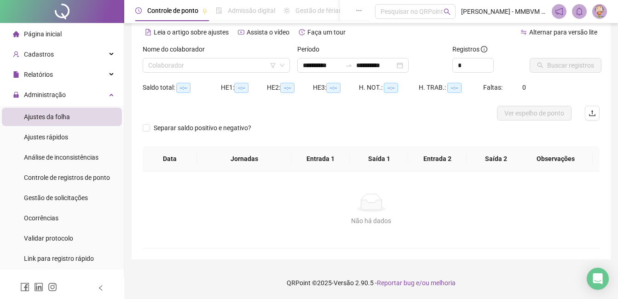
type input "**********"
click at [316, 115] on div at bounding box center [314, 113] width 343 height 15
click at [316, 119] on div at bounding box center [314, 113] width 343 height 15
click at [375, 124] on div "Separar saldo positivo e negativo?" at bounding box center [371, 134] width 457 height 26
drag, startPoint x: 313, startPoint y: 74, endPoint x: 315, endPoint y: 68, distance: 6.7
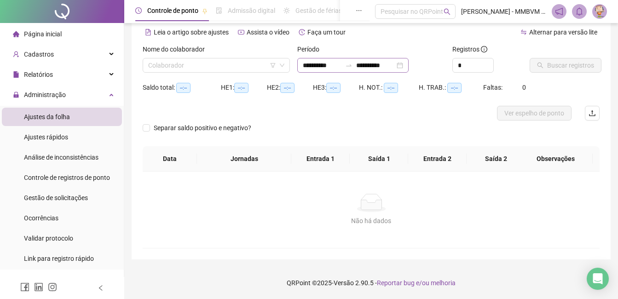
click at [311, 74] on div "**********" at bounding box center [371, 62] width 155 height 36
click at [317, 66] on input "**********" at bounding box center [322, 65] width 39 height 10
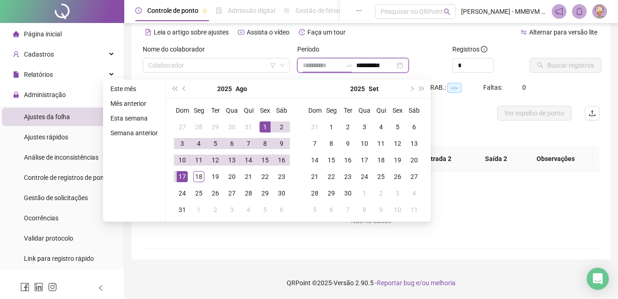
type input "**********"
click at [261, 128] on div "1" at bounding box center [264, 126] width 11 height 11
type input "**********"
click at [187, 175] on td "17" at bounding box center [182, 176] width 17 height 17
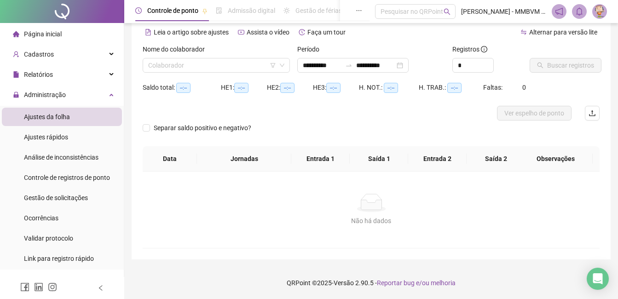
click at [230, 57] on div "Nome do colaborador" at bounding box center [216, 51] width 147 height 14
click at [230, 62] on input "search" at bounding box center [212, 65] width 128 height 14
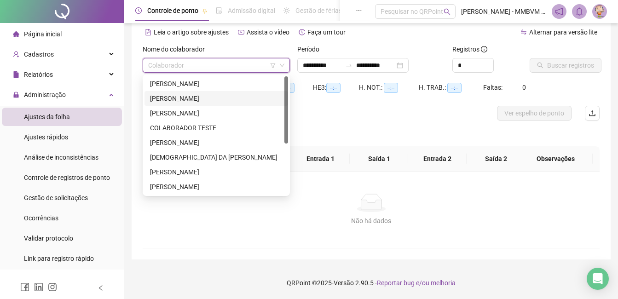
click at [204, 89] on div "ADELSON PAULO DOS SANTOS" at bounding box center [216, 83] width 144 height 15
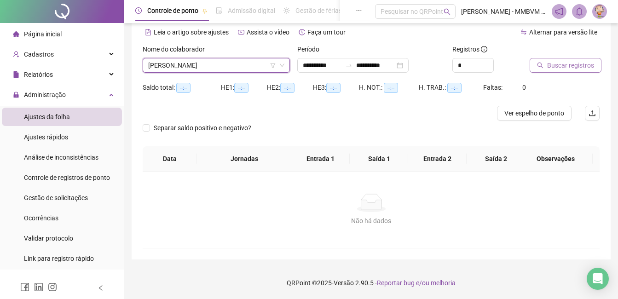
click at [563, 63] on span "Buscar registros" at bounding box center [570, 65] width 47 height 10
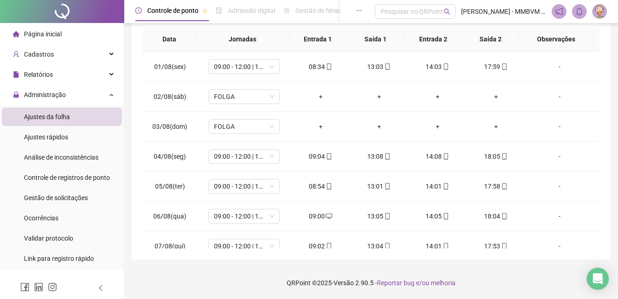
scroll to position [0, 0]
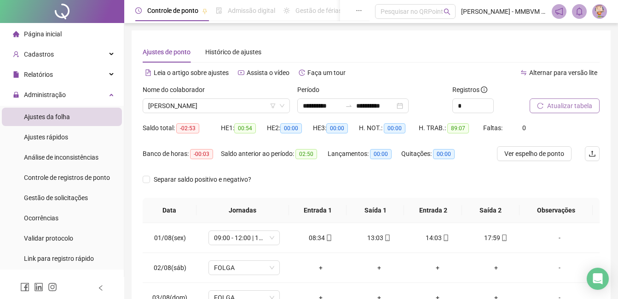
click at [75, 36] on li "Página inicial" at bounding box center [62, 34] width 120 height 18
